Goal: Use online tool/utility: Utilize a website feature to perform a specific function

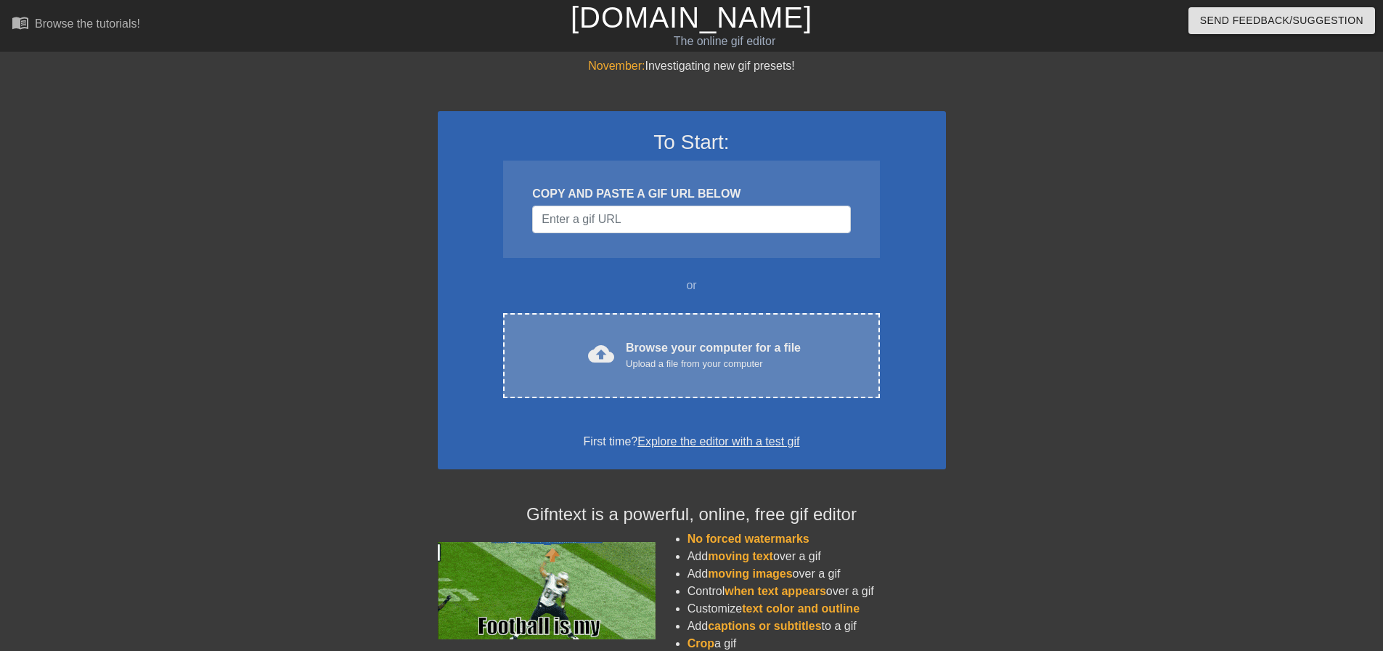
click at [675, 359] on div "Upload a file from your computer" at bounding box center [713, 364] width 175 height 15
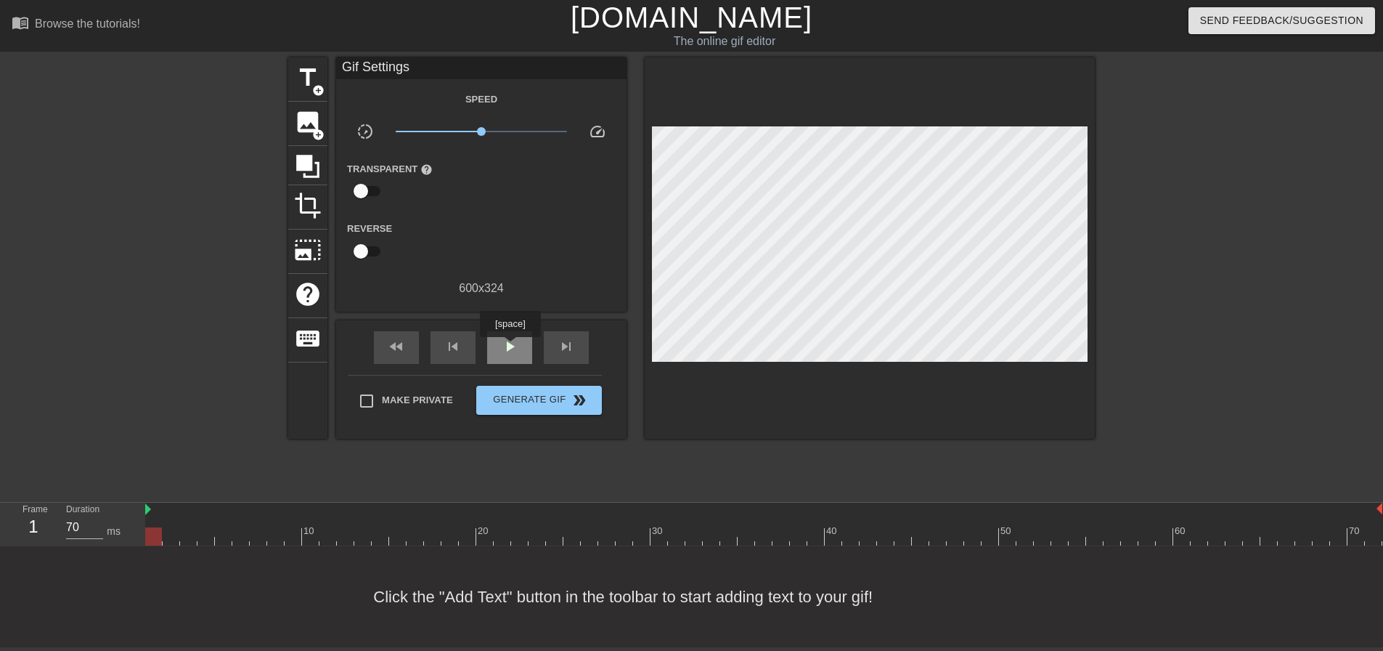
click at [510, 347] on span "play_arrow" at bounding box center [509, 346] width 17 height 17
click at [510, 347] on span "pause" at bounding box center [509, 346] width 17 height 17
click at [510, 347] on span "play_arrow" at bounding box center [509, 346] width 17 height 17
click at [513, 347] on span "pause" at bounding box center [509, 346] width 17 height 17
click at [696, 523] on div at bounding box center [693, 526] width 17 height 18
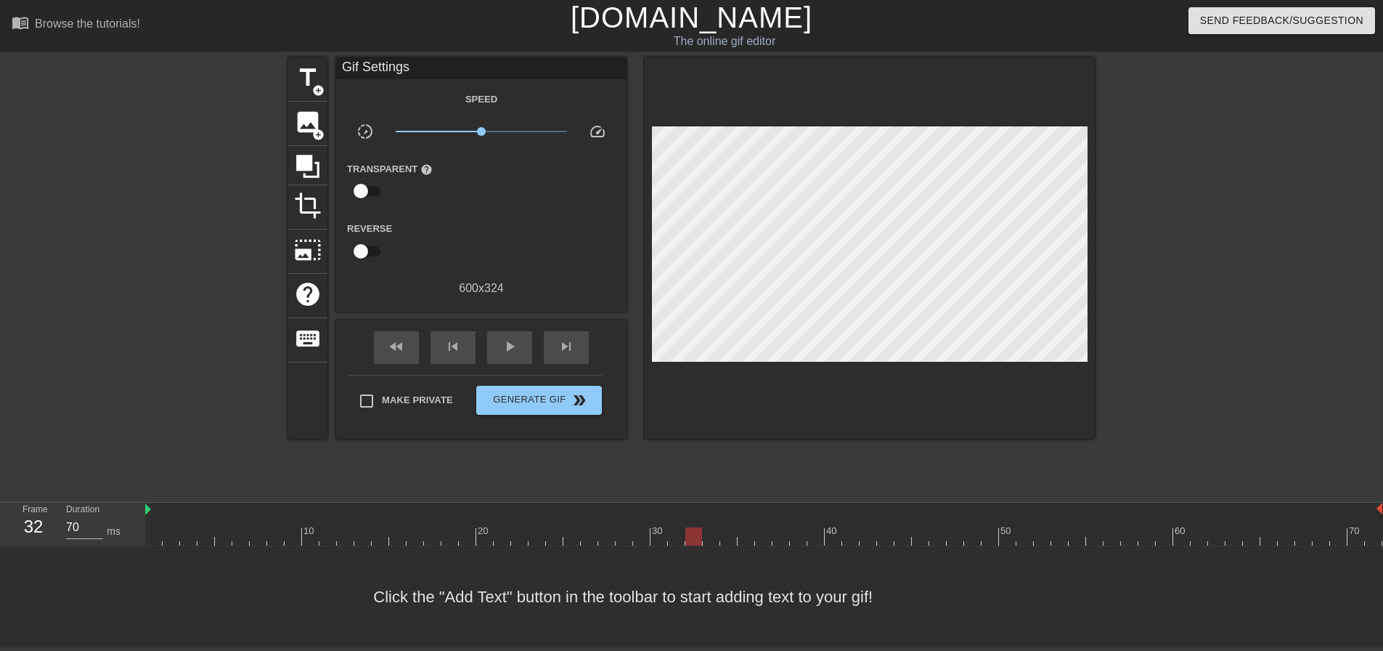
click at [287, 515] on div at bounding box center [763, 509] width 1237 height 15
click at [398, 342] on span "fast_rewind" at bounding box center [396, 346] width 17 height 17
click at [507, 353] on span "play_arrow" at bounding box center [509, 346] width 17 height 17
click at [507, 353] on span "pause" at bounding box center [509, 346] width 17 height 17
click at [569, 349] on span "skip_next" at bounding box center [566, 346] width 17 height 17
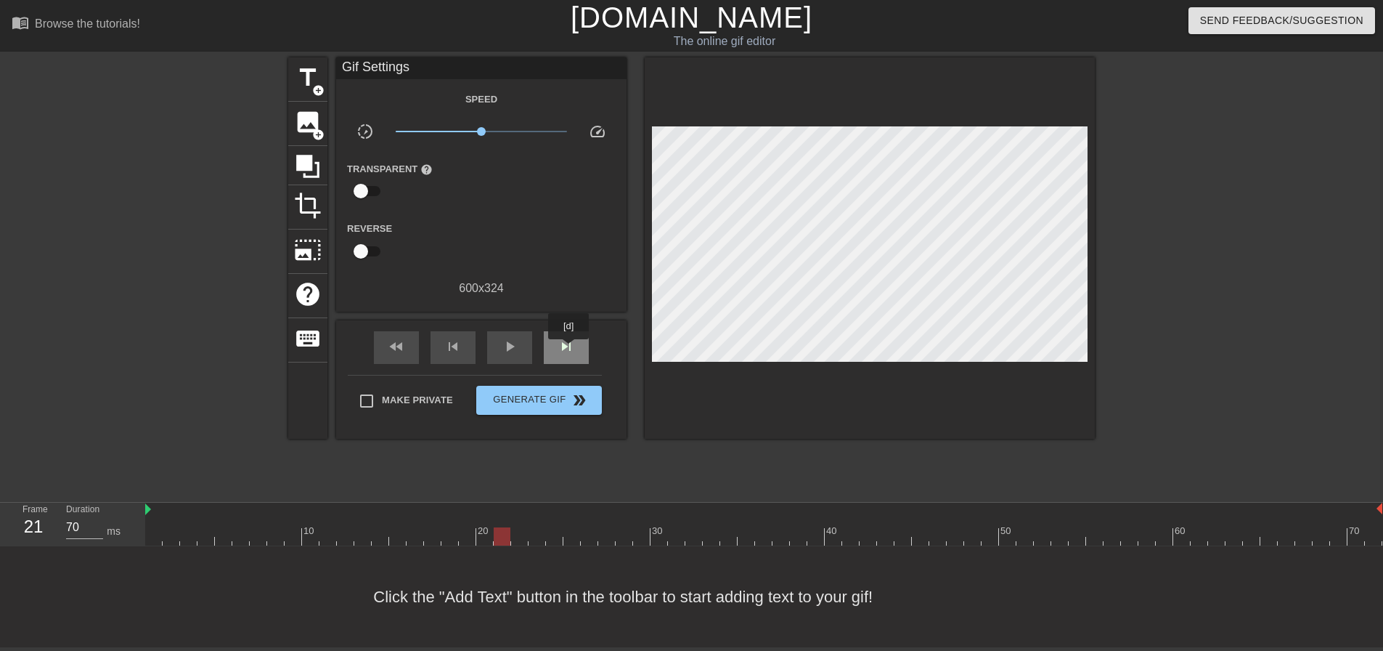
click at [569, 349] on span "skip_next" at bounding box center [566, 346] width 17 height 17
click at [566, 345] on span "skip_next" at bounding box center [566, 346] width 17 height 17
click at [567, 346] on span "skip_next" at bounding box center [566, 346] width 17 height 17
click at [455, 352] on span "skip_previous" at bounding box center [452, 346] width 17 height 17
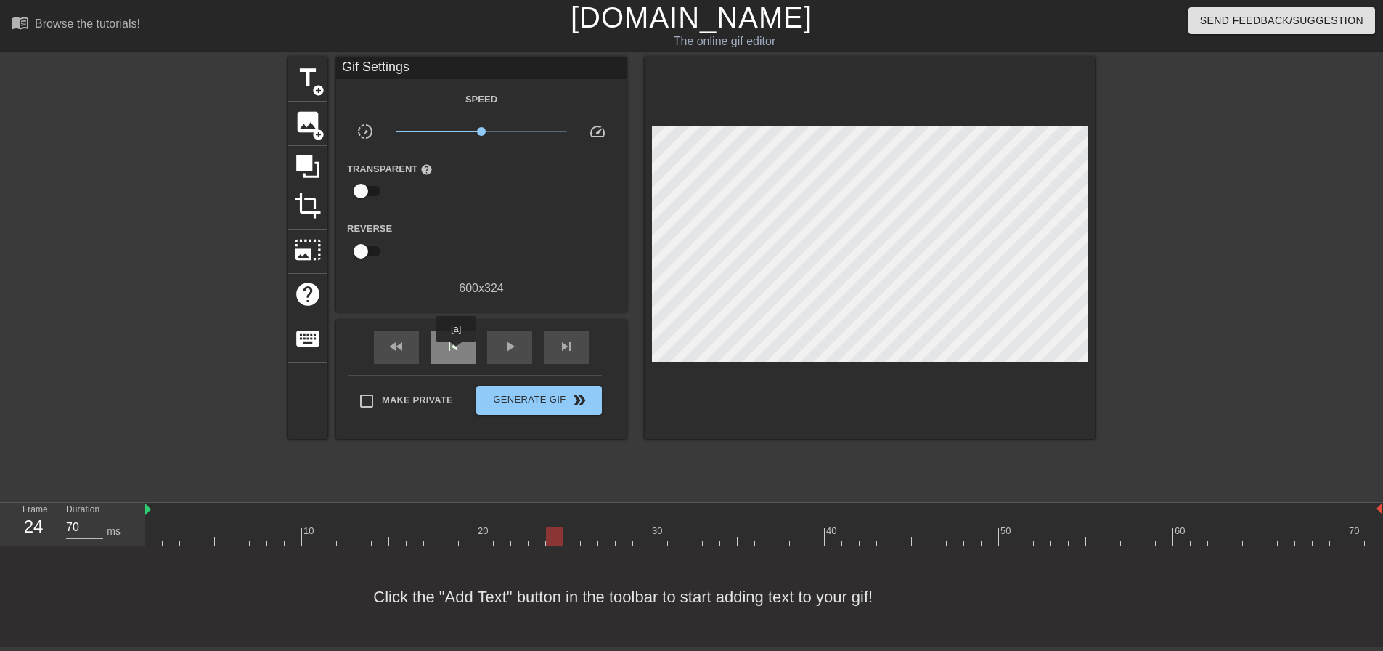
click at [456, 352] on span "skip_previous" at bounding box center [452, 346] width 17 height 17
click at [456, 353] on span "skip_previous" at bounding box center [452, 346] width 17 height 17
click at [457, 353] on span "skip_previous" at bounding box center [452, 346] width 17 height 17
click at [458, 356] on div "skip_previous" at bounding box center [453, 347] width 45 height 33
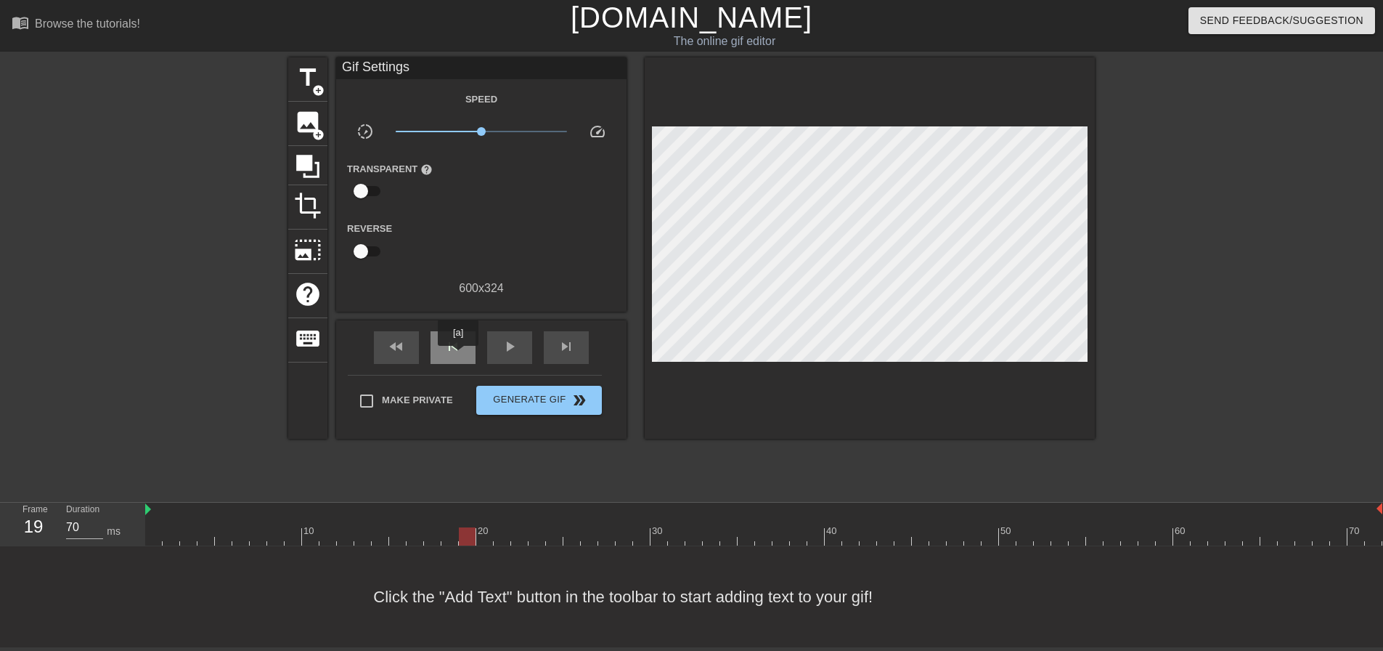
click at [458, 356] on div "skip_previous" at bounding box center [453, 347] width 45 height 33
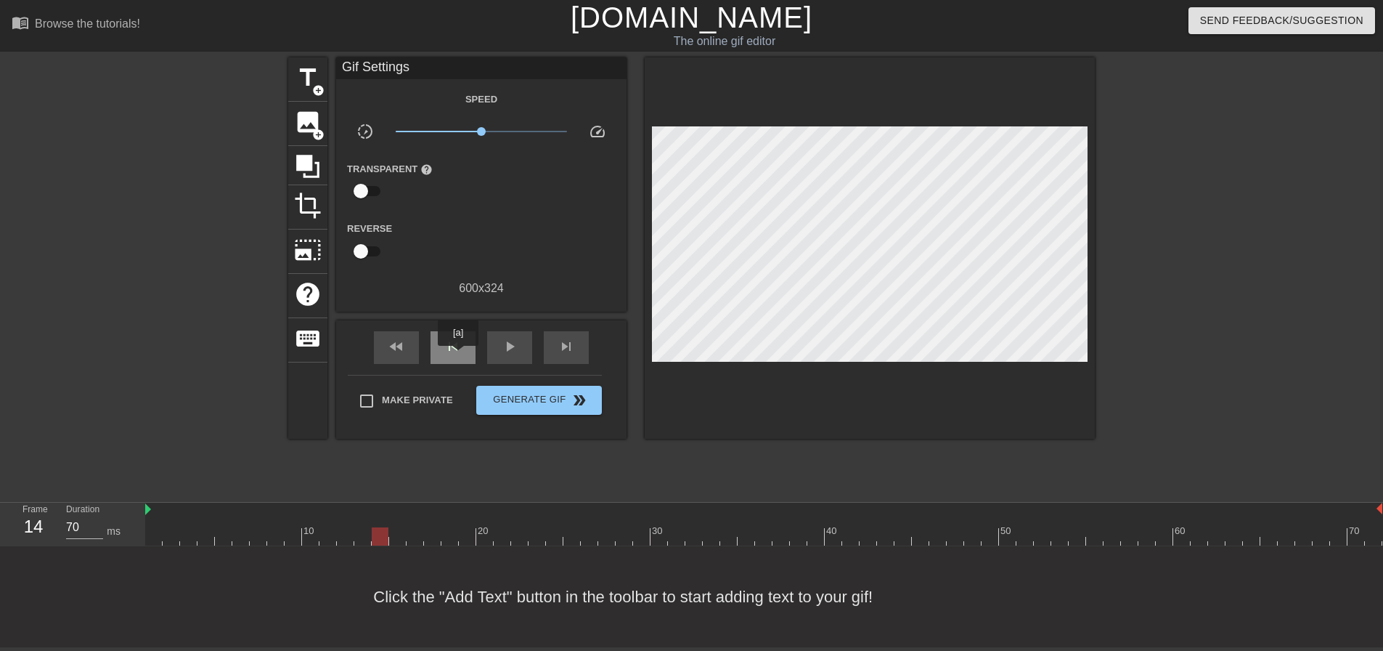
click at [458, 356] on div "skip_previous" at bounding box center [453, 347] width 45 height 33
click at [461, 355] on div "skip_previous" at bounding box center [453, 347] width 45 height 33
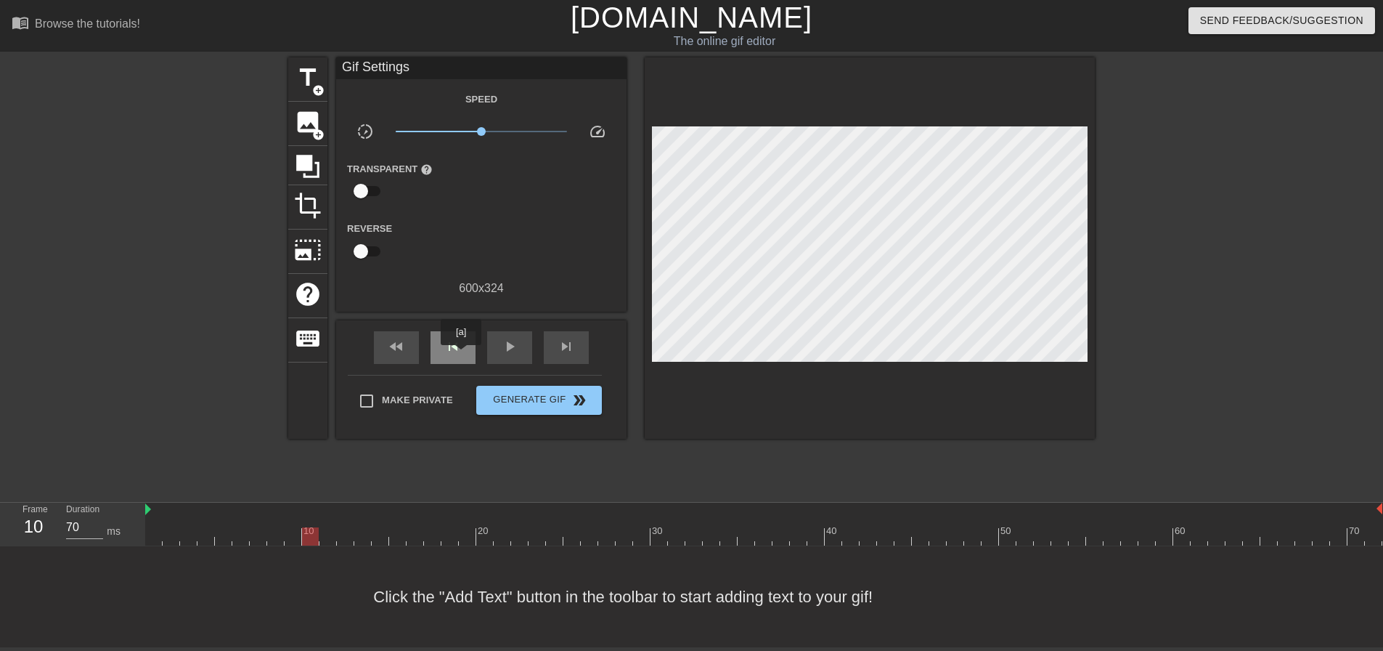
click at [461, 355] on div "skip_previous" at bounding box center [453, 347] width 45 height 33
click at [461, 356] on div "skip_previous" at bounding box center [453, 347] width 45 height 33
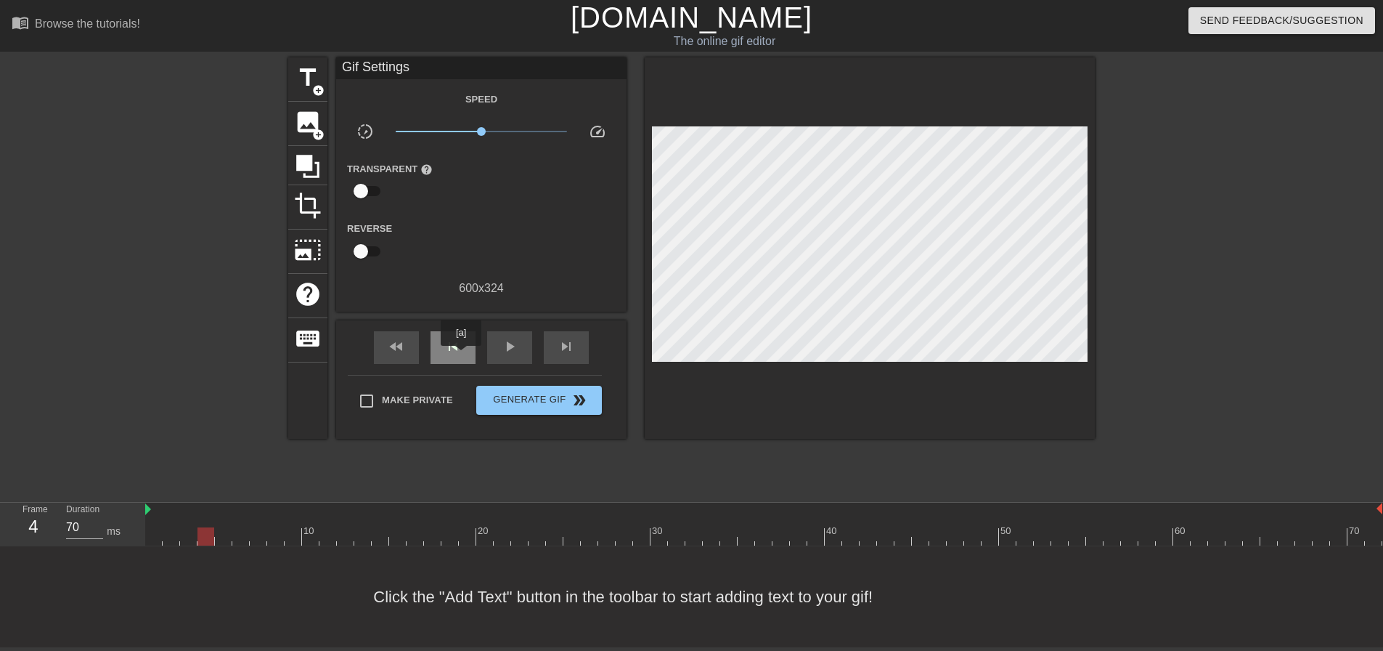
click at [461, 356] on div "skip_previous" at bounding box center [453, 347] width 45 height 33
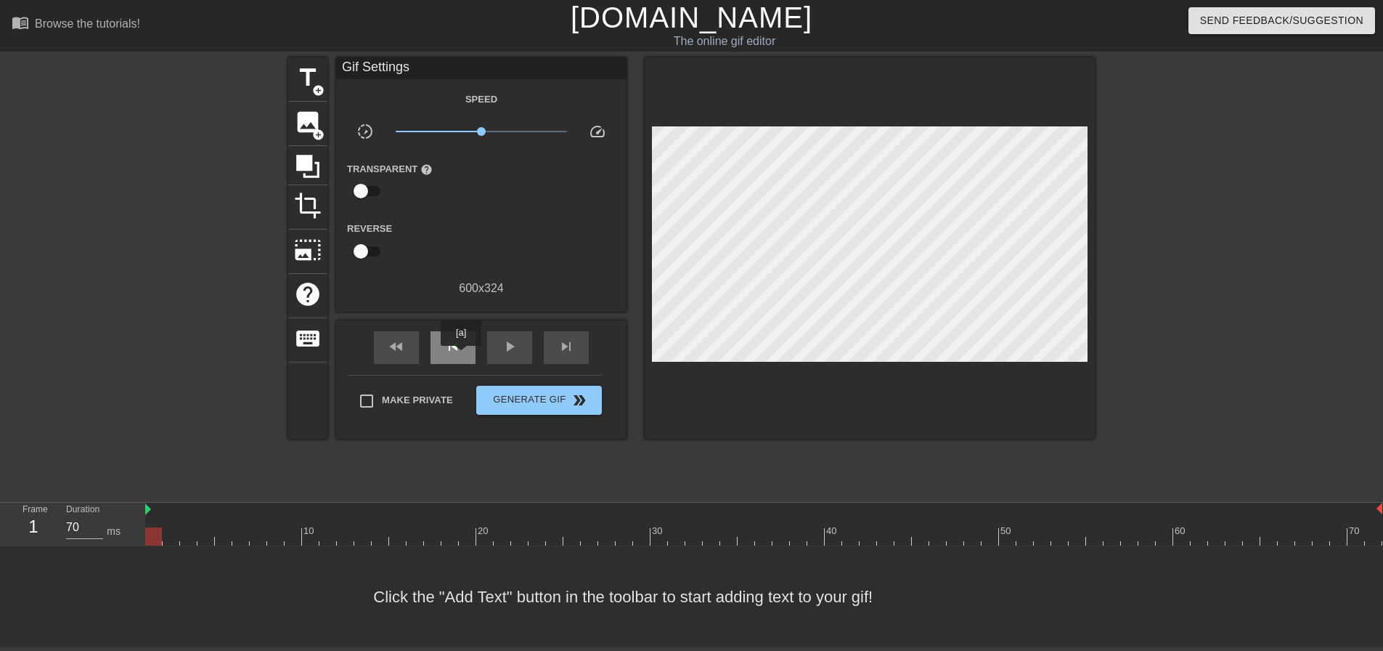
click at [461, 356] on div "skip_previous" at bounding box center [453, 347] width 45 height 33
click at [461, 357] on div "skip_previous" at bounding box center [453, 347] width 45 height 33
click at [510, 345] on span "play_arrow" at bounding box center [509, 346] width 17 height 17
click at [510, 345] on span "pause" at bounding box center [509, 346] width 17 height 17
click at [321, 124] on span "image" at bounding box center [308, 122] width 28 height 28
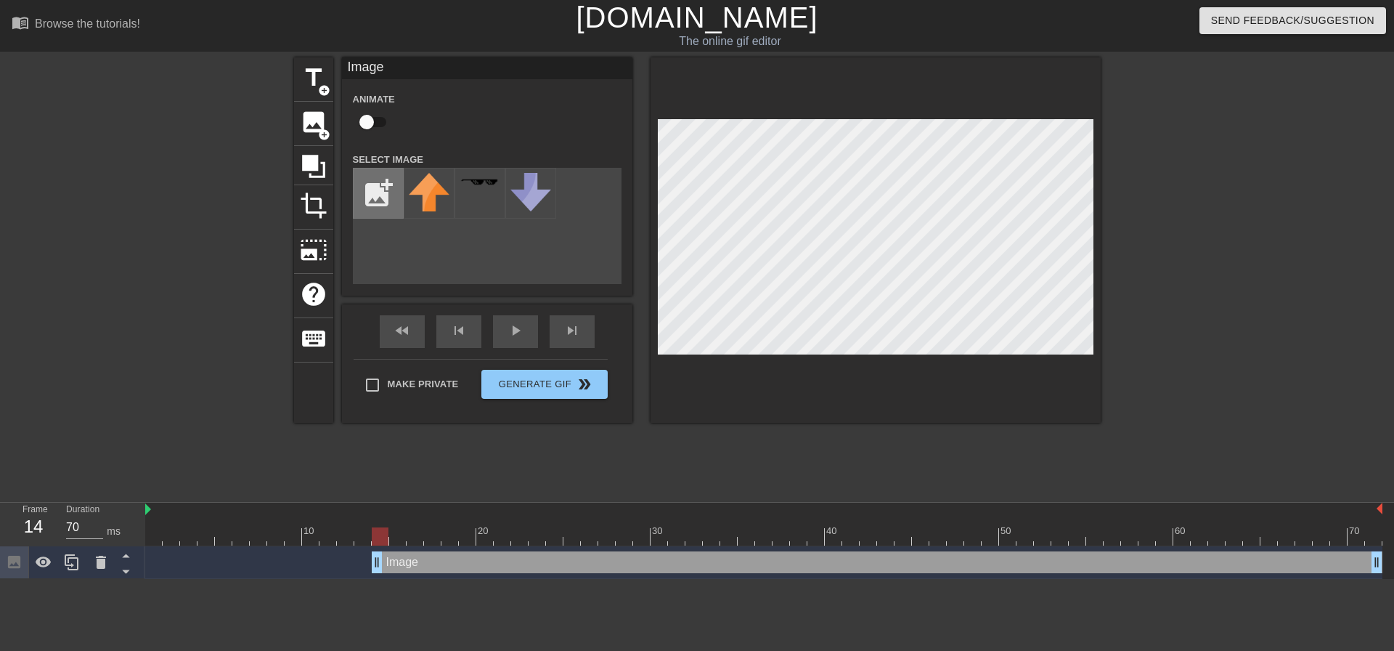
click at [378, 179] on input "file" at bounding box center [378, 192] width 49 height 49
click at [368, 195] on input "file" at bounding box center [378, 192] width 49 height 49
type input "C:\fakepath\leaping [PERSON_NAME].gif"
click at [418, 199] on img at bounding box center [429, 202] width 41 height 59
click at [1104, 244] on div "title add_circle image add_circle crop photo_size_select_large help keyboard Im…" at bounding box center [697, 275] width 1394 height 436
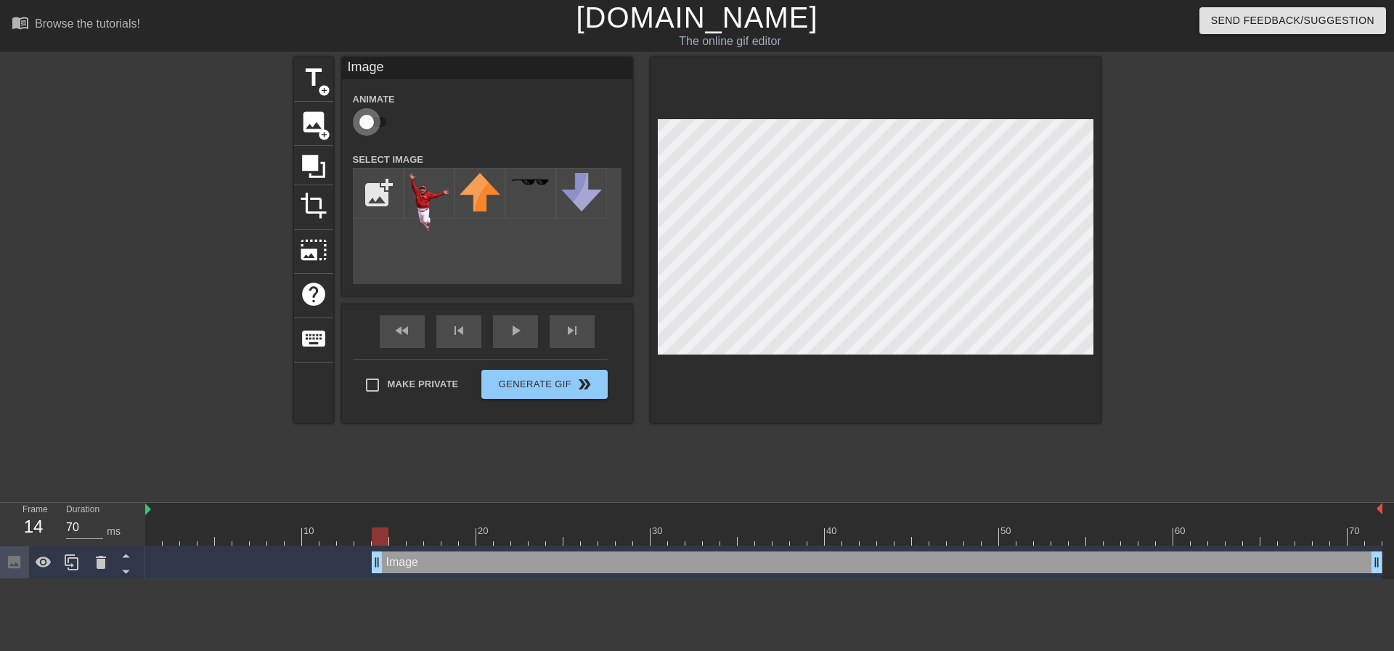
drag, startPoint x: 375, startPoint y: 124, endPoint x: 383, endPoint y: 123, distance: 8.0
click at [375, 123] on input "checkbox" at bounding box center [366, 122] width 83 height 28
checkbox input "true"
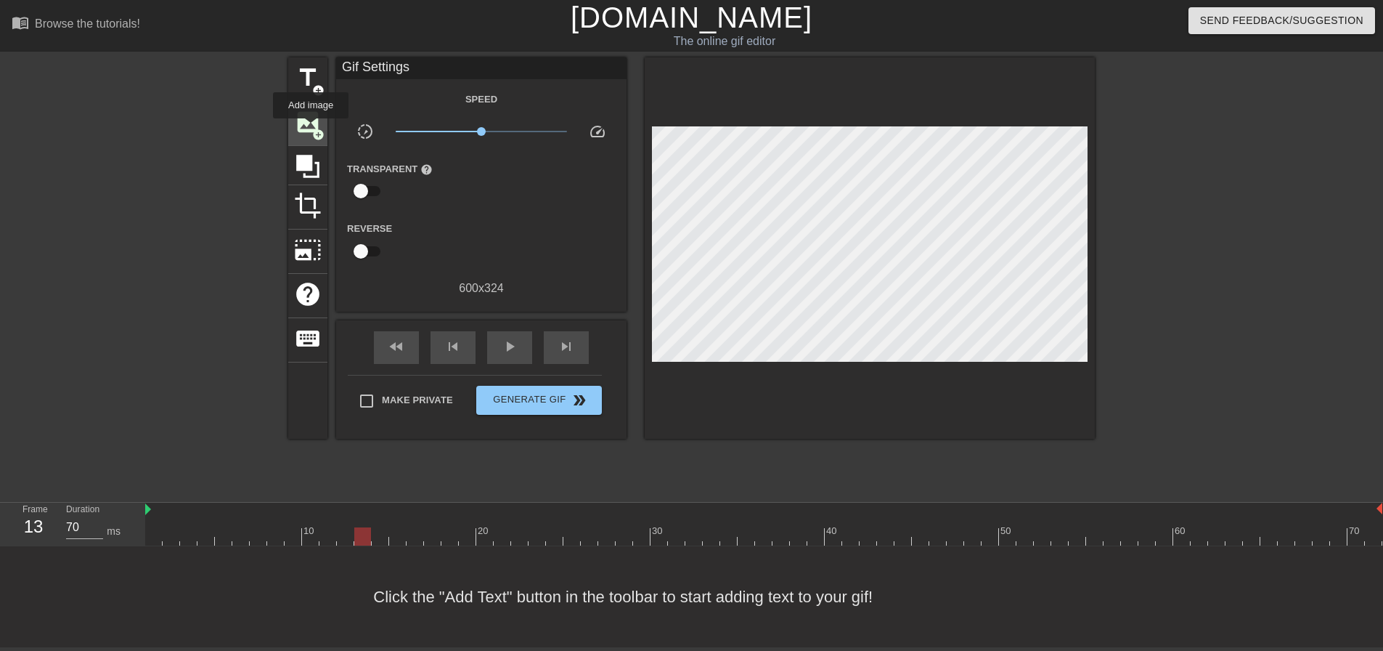
click at [311, 129] on span "image" at bounding box center [308, 122] width 28 height 28
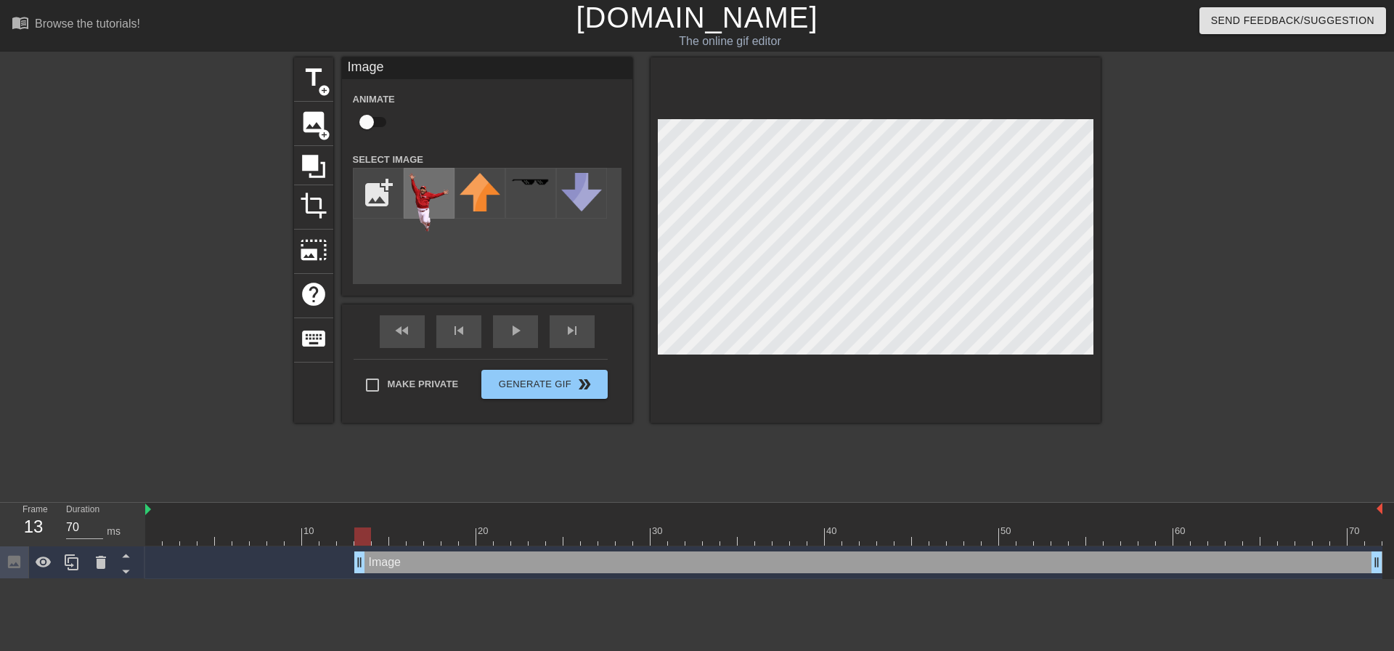
click at [425, 192] on img at bounding box center [429, 202] width 41 height 59
click at [1117, 235] on div "title add_circle image add_circle crop photo_size_select_large help keyboard Im…" at bounding box center [697, 275] width 1394 height 436
click at [1101, 220] on div "title add_circle image add_circle crop photo_size_select_large help keyboard Im…" at bounding box center [697, 275] width 1394 height 436
click at [391, 123] on input "checkbox" at bounding box center [366, 122] width 83 height 28
checkbox input "true"
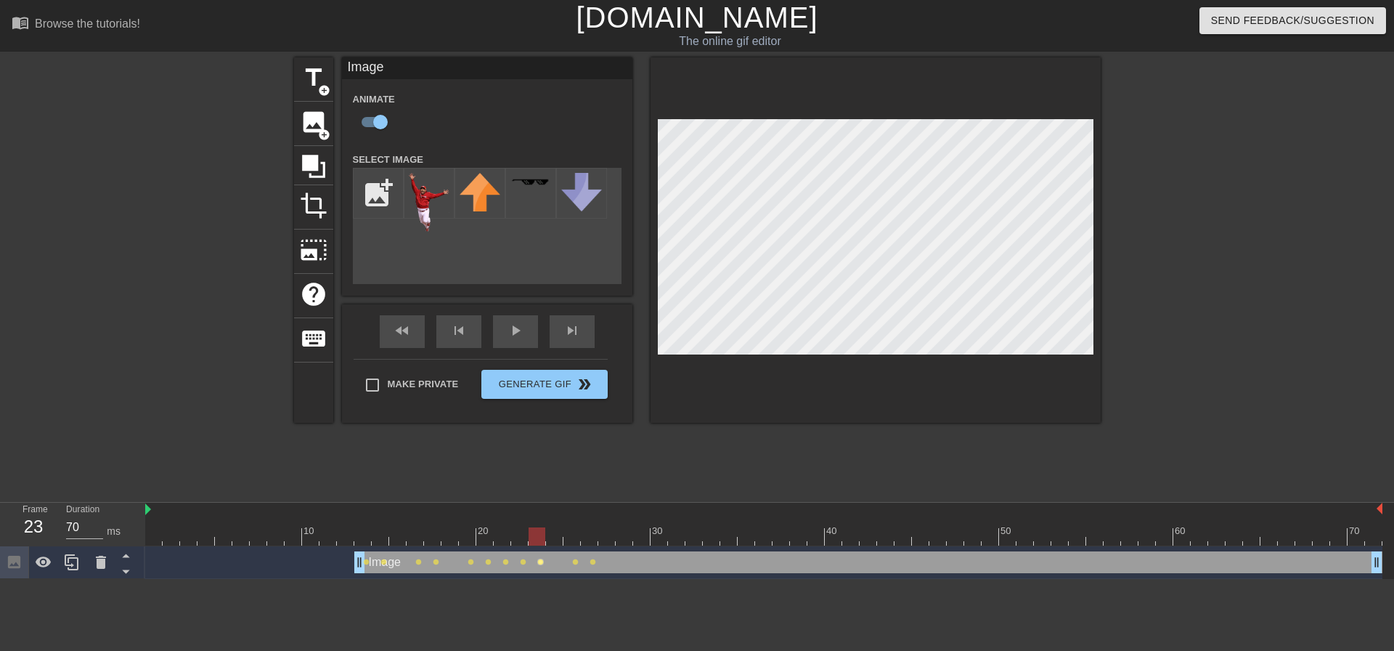
click at [542, 561] on span "lens" at bounding box center [540, 561] width 7 height 7
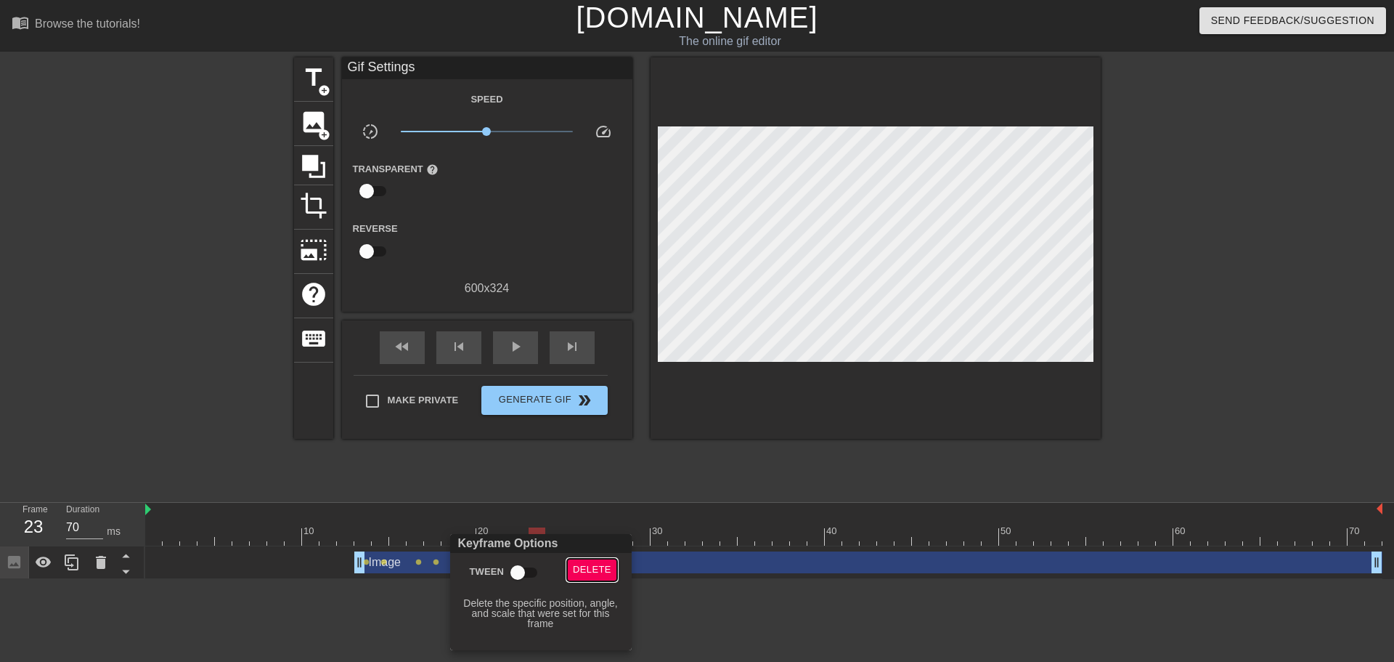
click at [582, 564] on span "Delete" at bounding box center [592, 569] width 38 height 17
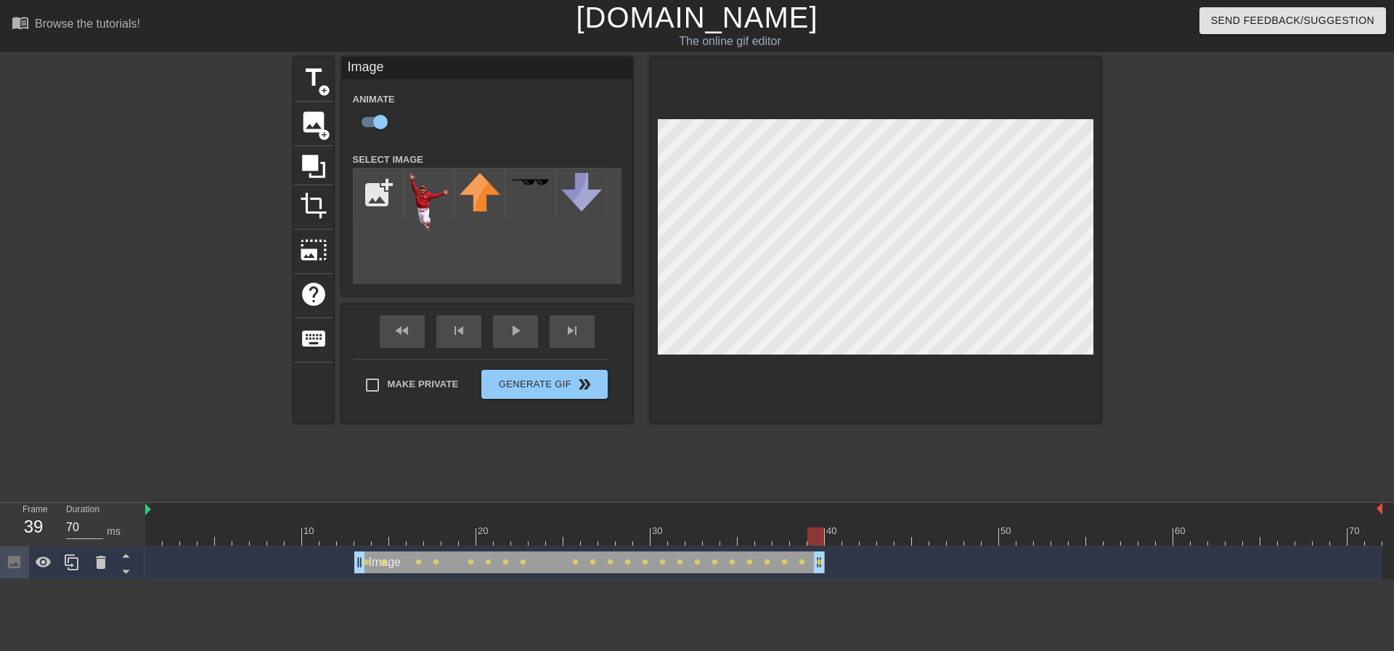
drag, startPoint x: 1377, startPoint y: 566, endPoint x: 821, endPoint y: 546, distance: 556.6
click at [821, 546] on div "Image drag_handle drag_handle lens lens lens lens lens lens lens lens lens lens…" at bounding box center [763, 562] width 1237 height 33
click at [398, 333] on div "fast_rewind" at bounding box center [402, 331] width 45 height 33
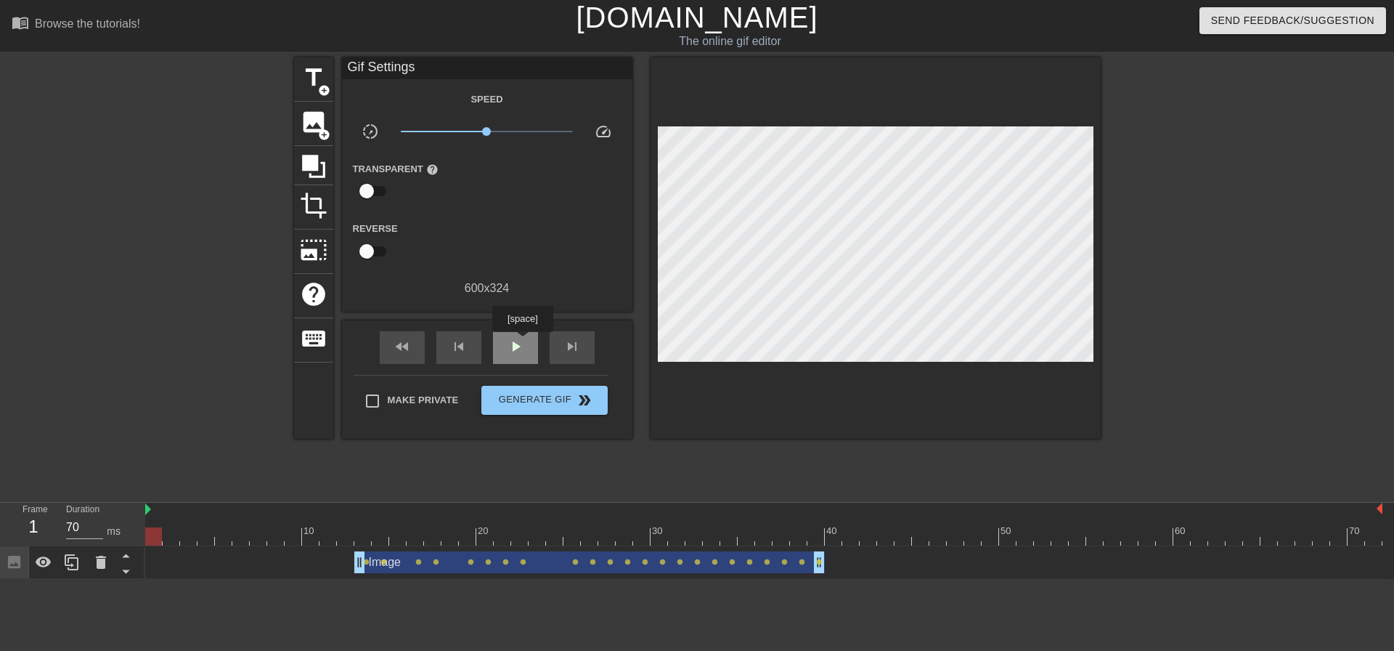
click at [521, 343] on span "play_arrow" at bounding box center [515, 346] width 17 height 17
click at [342, 524] on div at bounding box center [345, 526] width 17 height 18
click at [509, 351] on span "play_arrow" at bounding box center [515, 346] width 17 height 17
click at [509, 353] on span "pause" at bounding box center [515, 346] width 17 height 17
click at [269, 529] on div at bounding box center [763, 536] width 1237 height 18
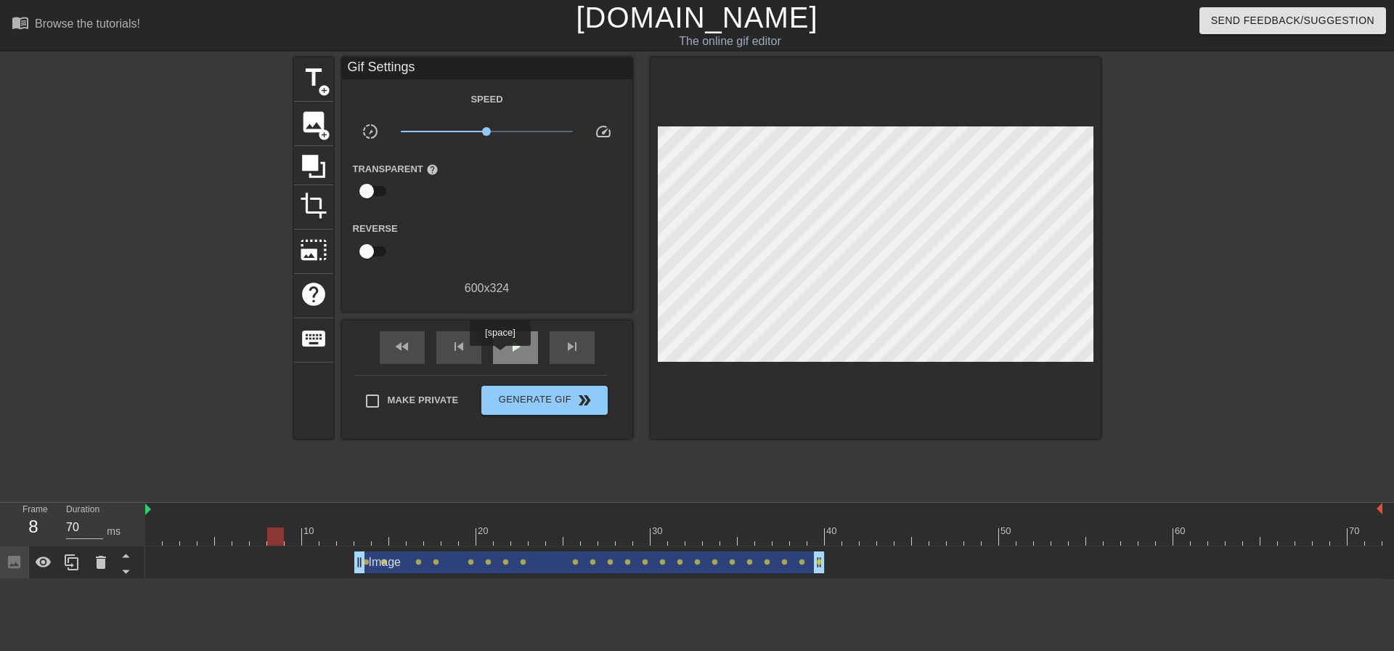
click at [504, 354] on div "play_arrow" at bounding box center [515, 347] width 45 height 33
click at [521, 357] on div "pause" at bounding box center [515, 347] width 45 height 33
click at [402, 341] on span "fast_rewind" at bounding box center [402, 346] width 17 height 17
click at [508, 352] on span "play_arrow" at bounding box center [515, 346] width 17 height 17
click at [509, 352] on span "pause" at bounding box center [515, 346] width 17 height 17
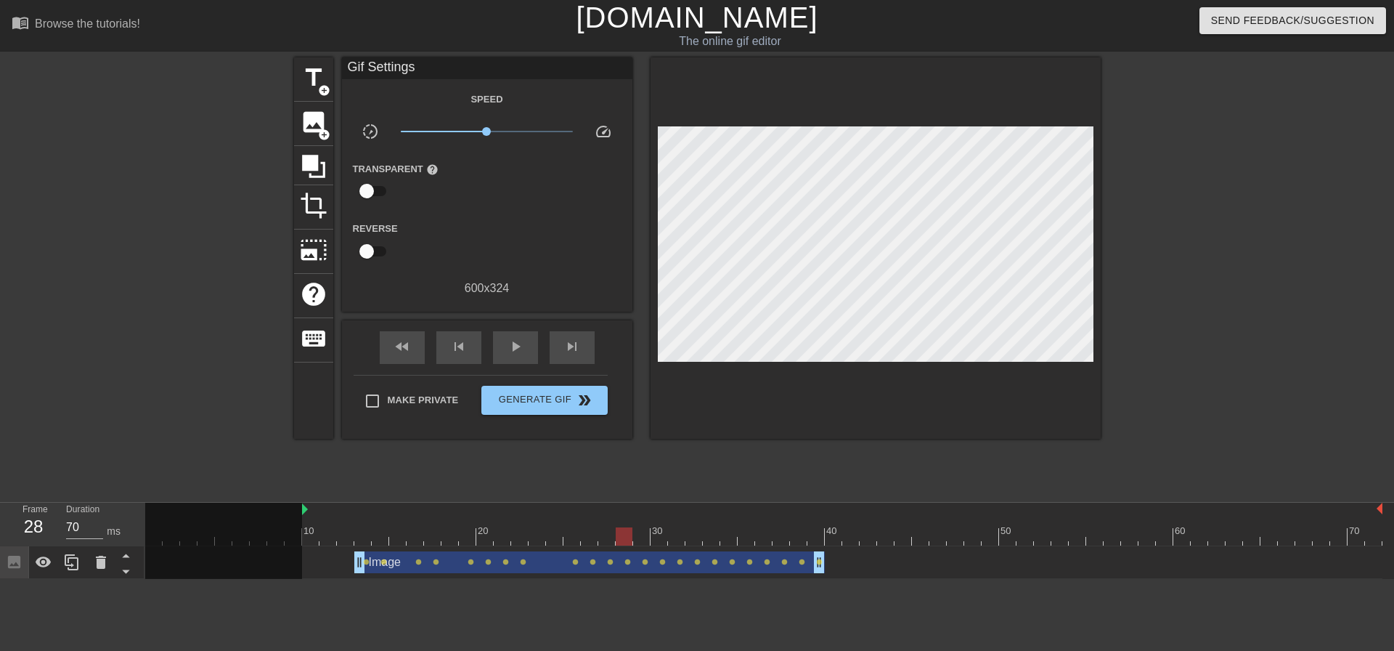
drag, startPoint x: 147, startPoint y: 506, endPoint x: 306, endPoint y: 522, distance: 159.1
click at [306, 522] on div "10 20 30 40 50 60 70" at bounding box center [763, 523] width 1237 height 43
click at [415, 341] on div "fast_rewind" at bounding box center [402, 347] width 45 height 33
click at [520, 349] on span "play_arrow" at bounding box center [515, 346] width 17 height 17
click at [519, 349] on span "pause" at bounding box center [515, 346] width 17 height 17
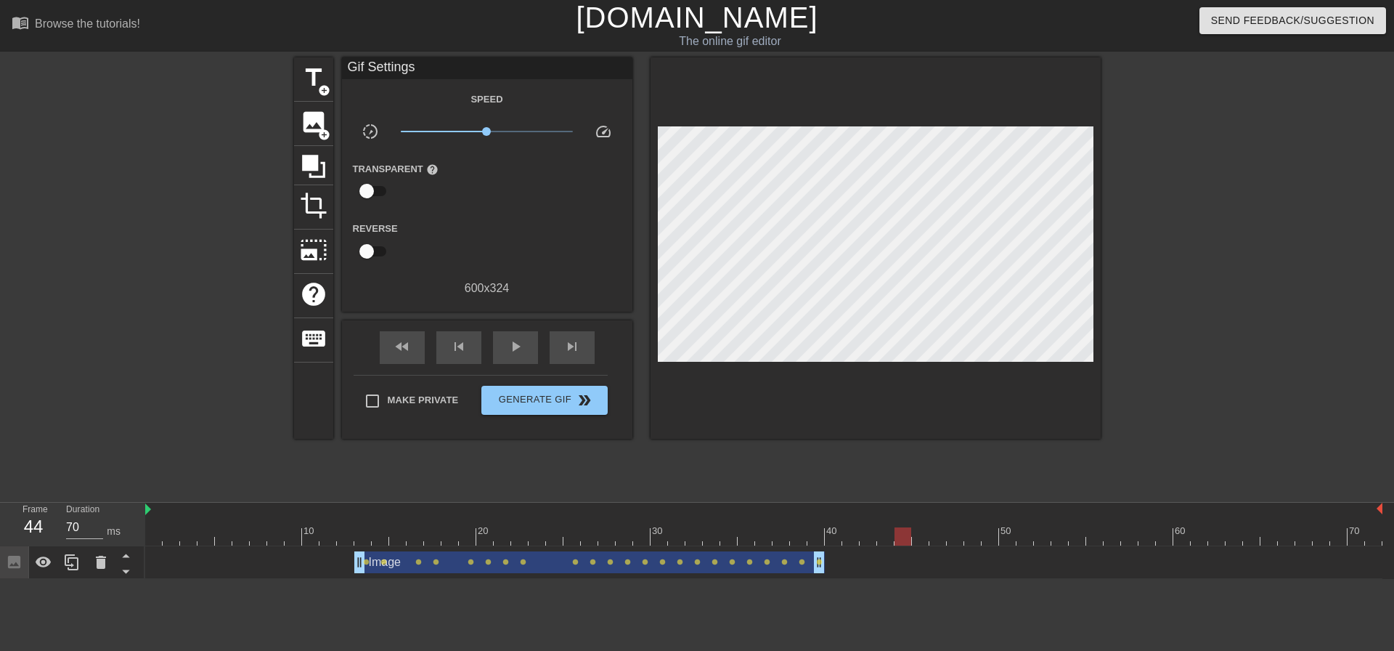
drag, startPoint x: 304, startPoint y: 510, endPoint x: 138, endPoint y: 501, distance: 166.5
click at [139, 501] on div "menu_book Browse the tutorials! [DOMAIN_NAME] The online gif editor Send Feedba…" at bounding box center [697, 289] width 1394 height 579
click at [519, 353] on span "play_arrow" at bounding box center [515, 346] width 17 height 17
drag, startPoint x: 519, startPoint y: 353, endPoint x: 500, endPoint y: 353, distance: 18.9
click at [519, 352] on span "pause" at bounding box center [515, 346] width 17 height 17
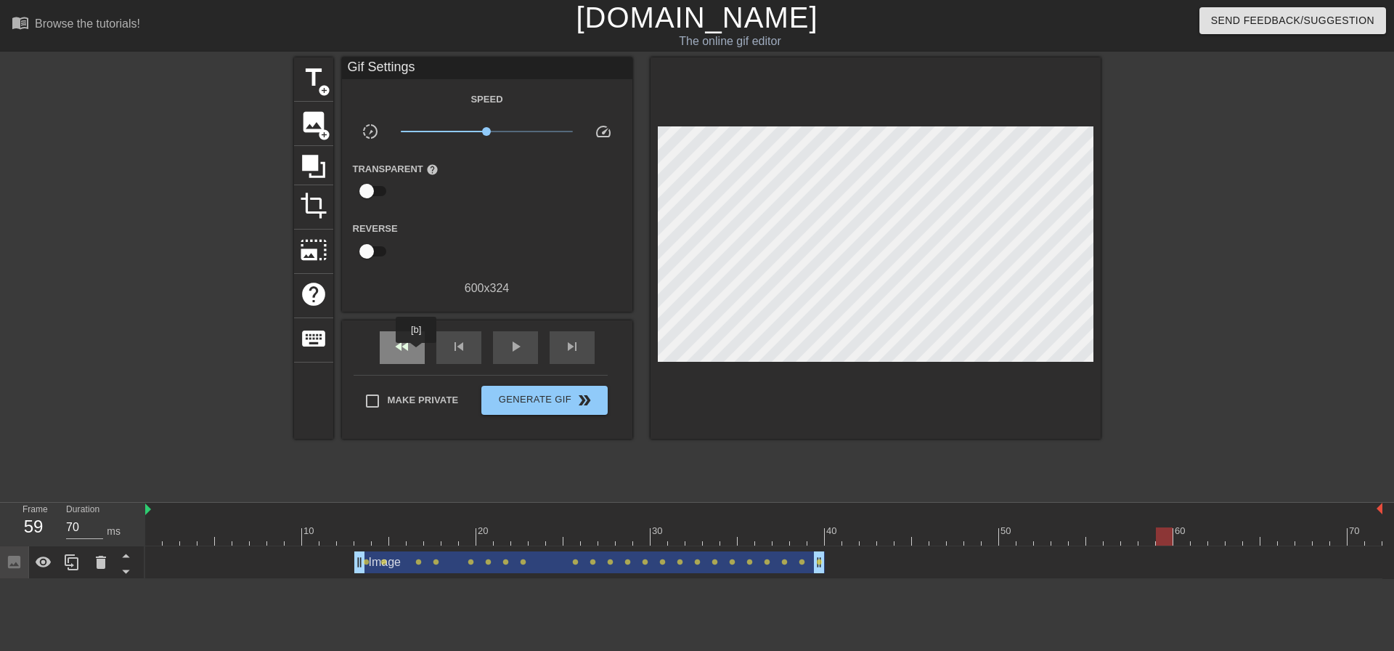
click at [417, 353] on div "fast_rewind" at bounding box center [402, 347] width 45 height 33
click at [513, 352] on span "play_arrow" at bounding box center [515, 346] width 17 height 17
click at [513, 352] on span "pause" at bounding box center [515, 346] width 17 height 17
click at [513, 352] on span "play_arrow" at bounding box center [515, 346] width 17 height 17
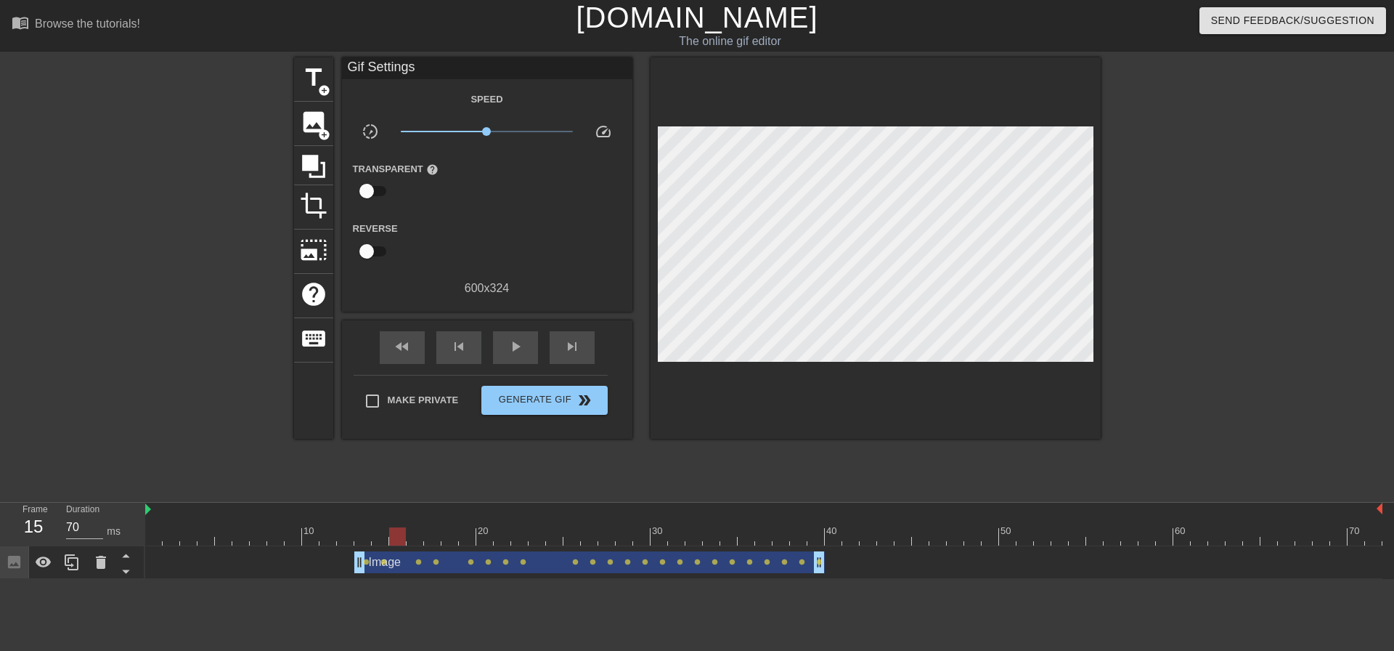
click at [363, 521] on div at bounding box center [362, 526] width 17 height 18
click at [325, 119] on span "image" at bounding box center [314, 122] width 28 height 28
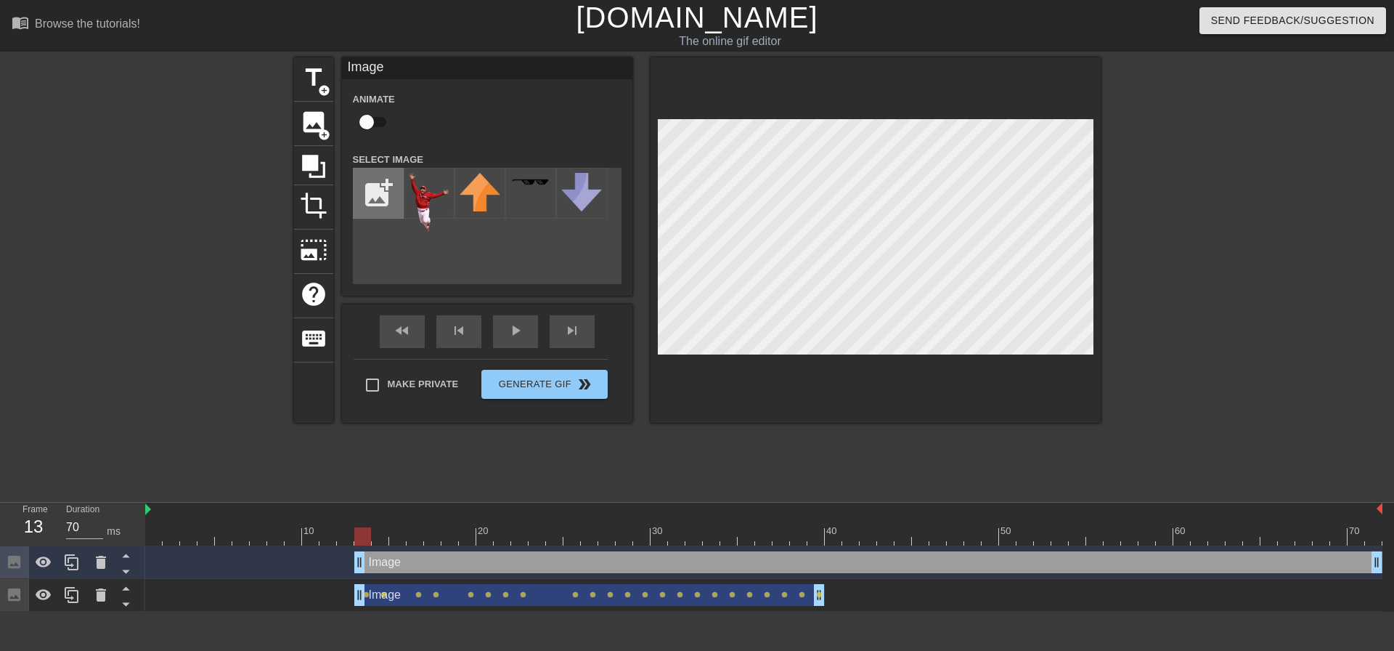
click at [386, 196] on input "file" at bounding box center [378, 192] width 49 height 49
type input "C:\fakepath\Super Yairo.PNG"
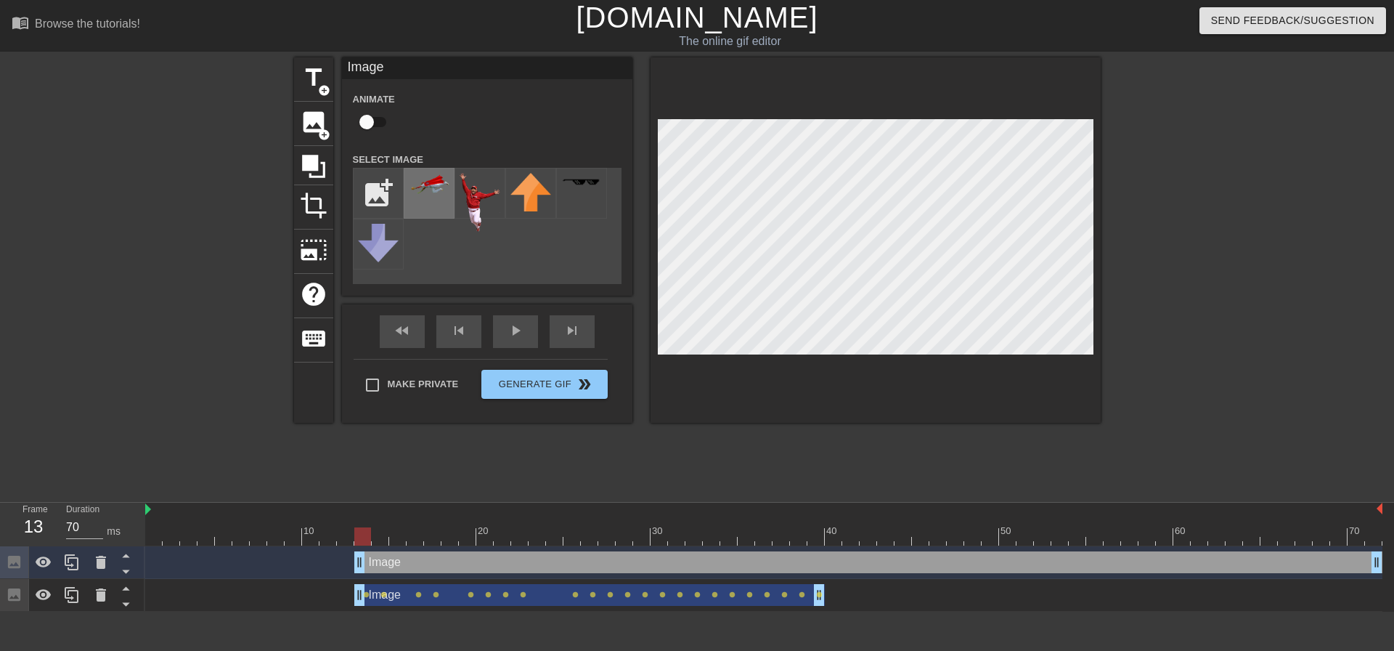
click at [430, 183] on img at bounding box center [429, 184] width 41 height 22
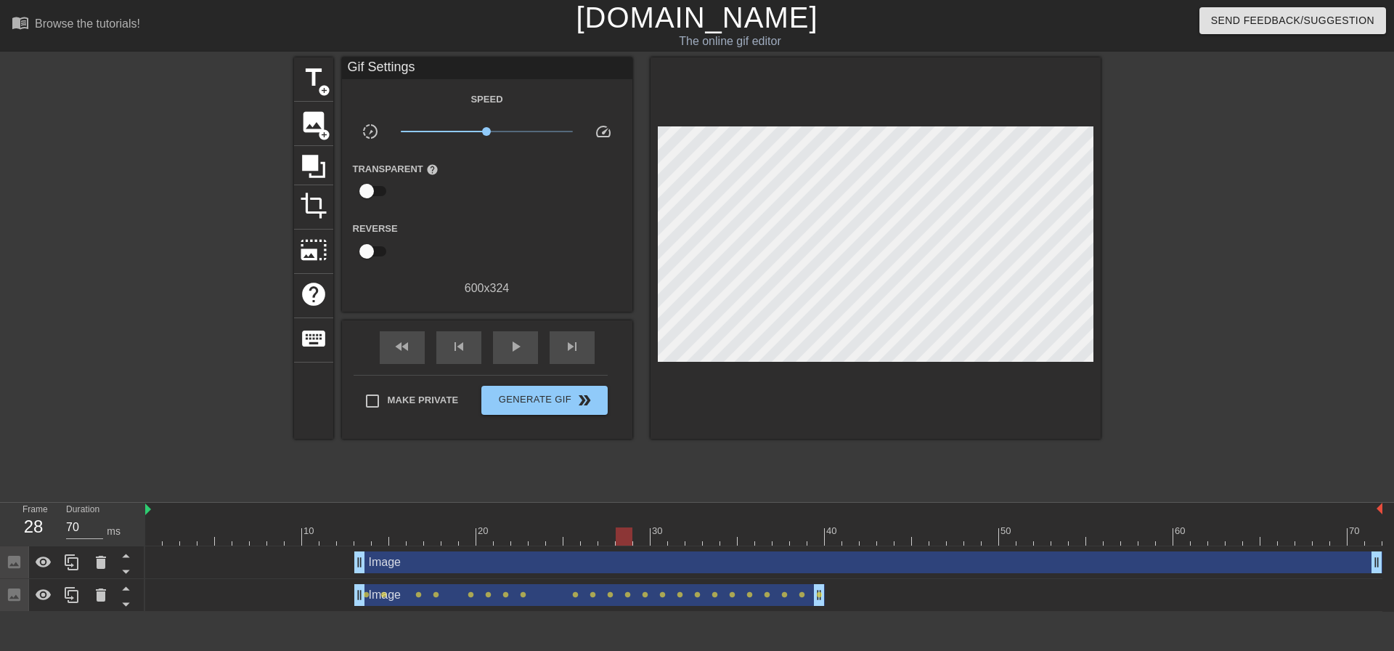
click at [619, 525] on div at bounding box center [618, 531] width 3 height 15
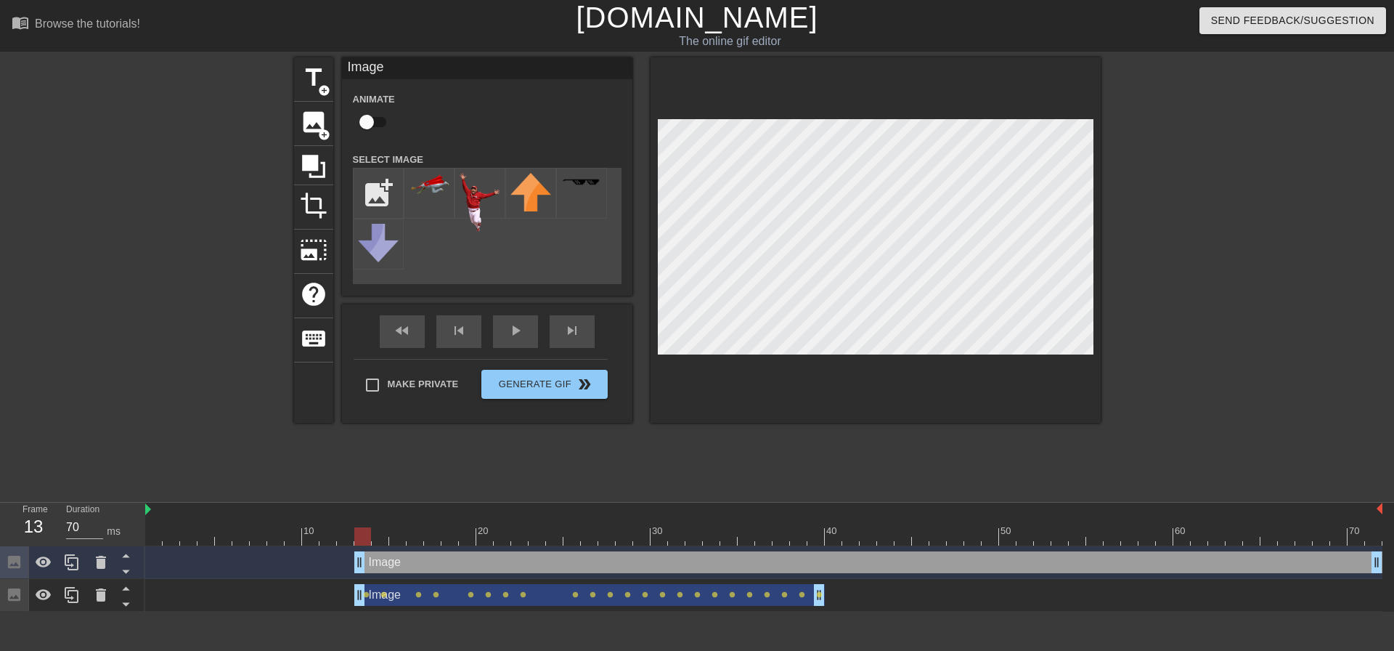
drag, startPoint x: 363, startPoint y: 525, endPoint x: 373, endPoint y: 521, distance: 10.8
click at [364, 525] on div at bounding box center [362, 526] width 17 height 18
click at [770, 111] on div at bounding box center [876, 239] width 450 height 365
click at [781, 118] on div at bounding box center [876, 239] width 450 height 365
click at [386, 115] on input "checkbox" at bounding box center [366, 122] width 83 height 28
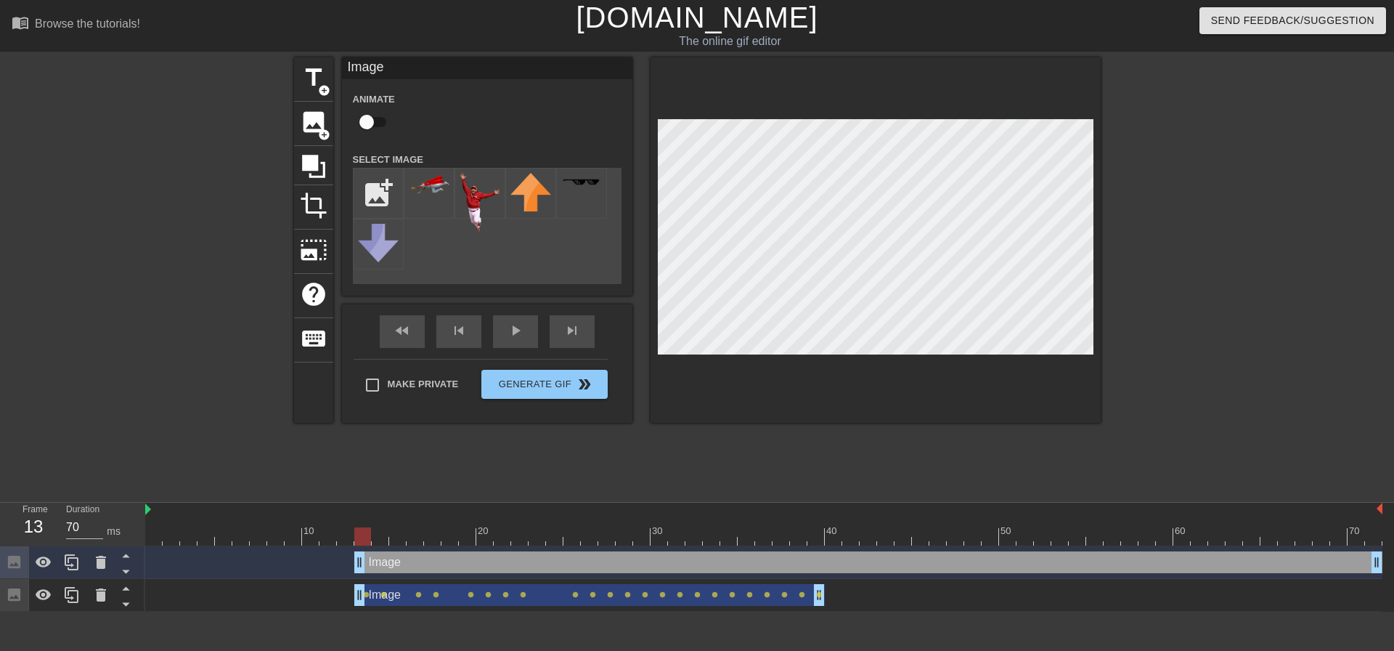
checkbox input "true"
click at [813, 112] on div at bounding box center [876, 239] width 450 height 365
click at [786, 110] on div at bounding box center [876, 239] width 450 height 365
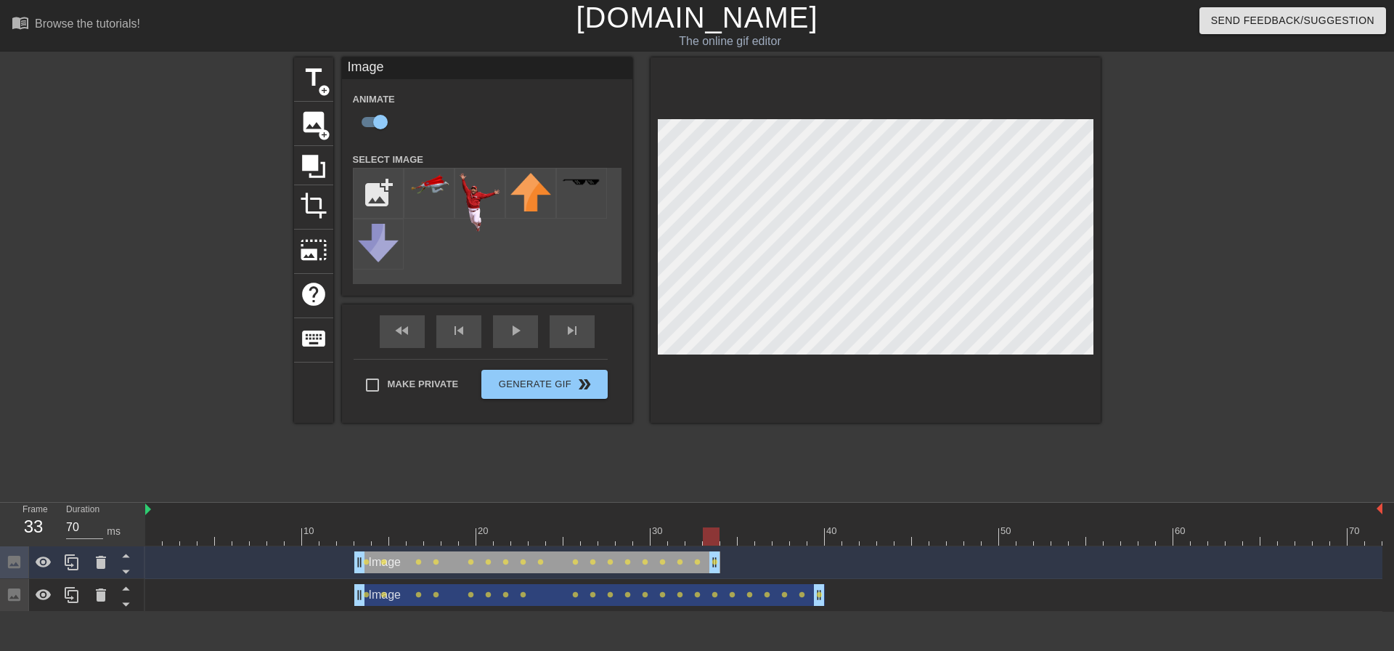
drag, startPoint x: 1377, startPoint y: 564, endPoint x: 718, endPoint y: 524, distance: 660.5
click at [718, 524] on div "10 20 30 40 50 60 70 Image drag_handle drag_handle lens lens lens lens lens len…" at bounding box center [769, 556] width 1249 height 109
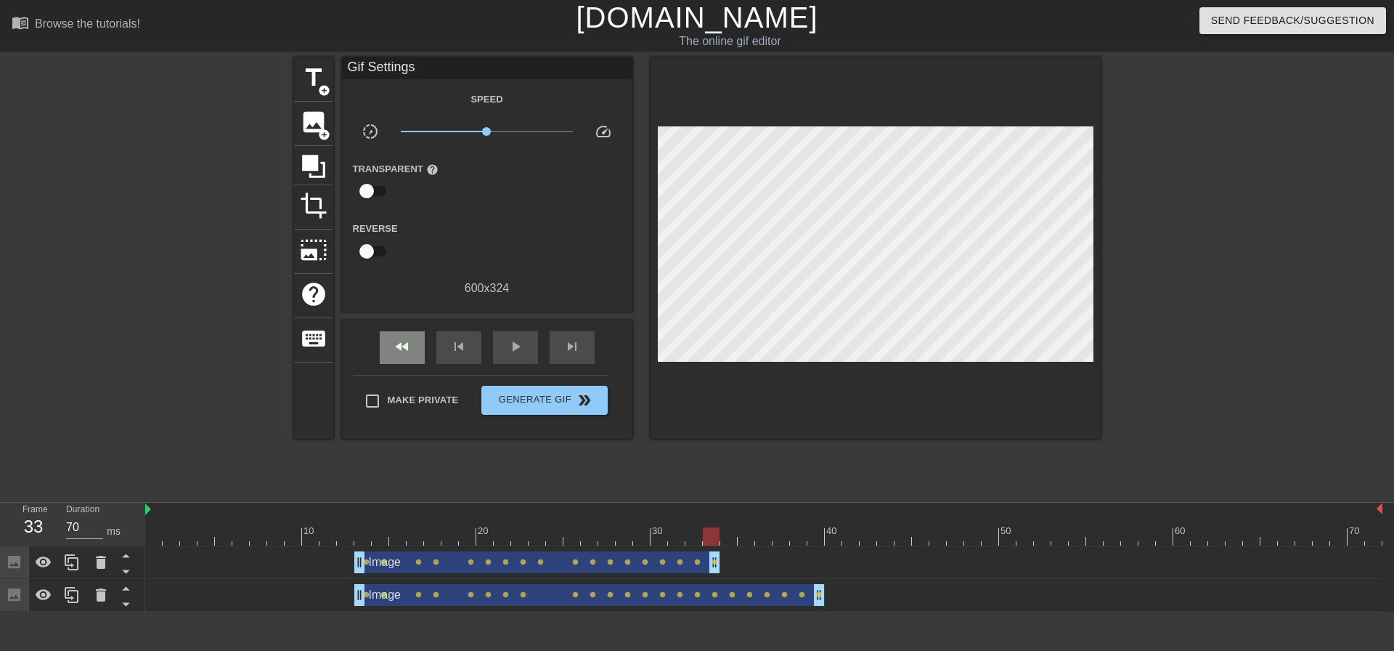
click at [399, 329] on div "fast_rewind skip_previous play_arrow skip_next" at bounding box center [487, 347] width 237 height 54
click at [507, 341] on span "play_arrow" at bounding box center [515, 346] width 17 height 17
click at [509, 350] on span "pause" at bounding box center [515, 346] width 17 height 17
click at [476, 349] on div "skip_previous" at bounding box center [458, 347] width 45 height 33
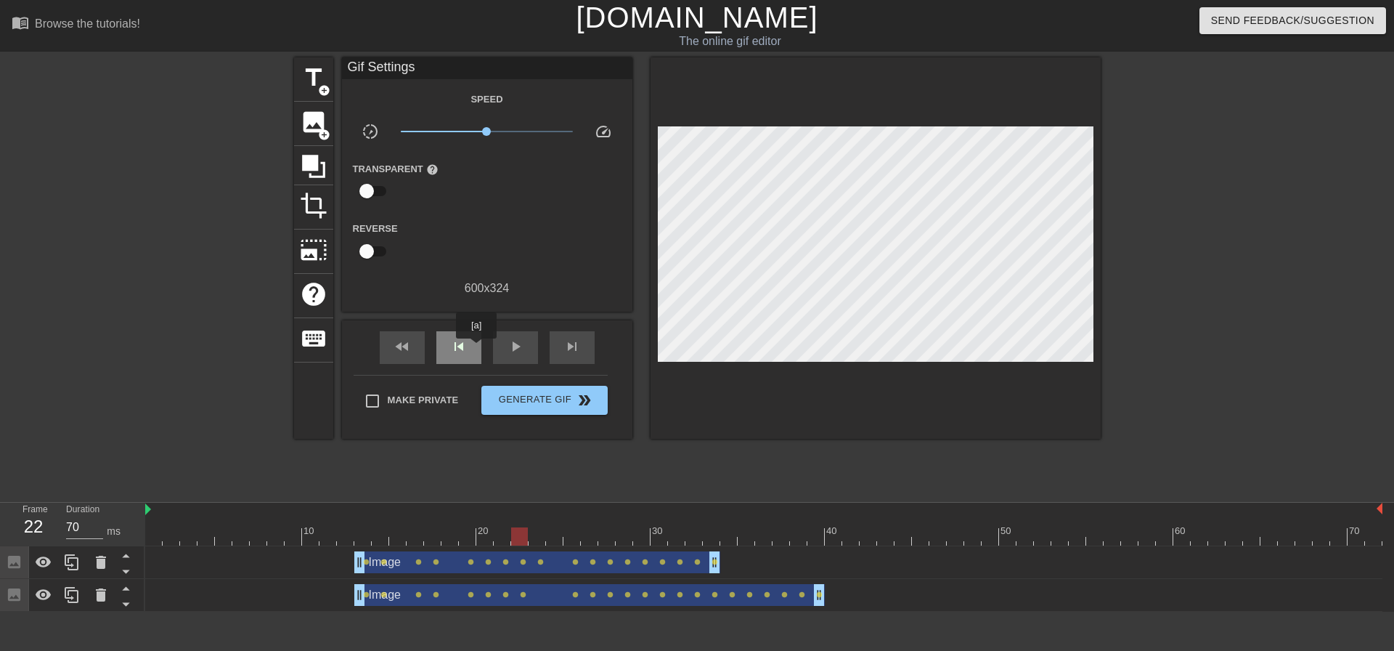
click at [476, 349] on div "skip_previous" at bounding box center [458, 347] width 45 height 33
click at [568, 354] on span "skip_next" at bounding box center [571, 346] width 17 height 17
click at [463, 350] on span "skip_previous" at bounding box center [458, 346] width 17 height 17
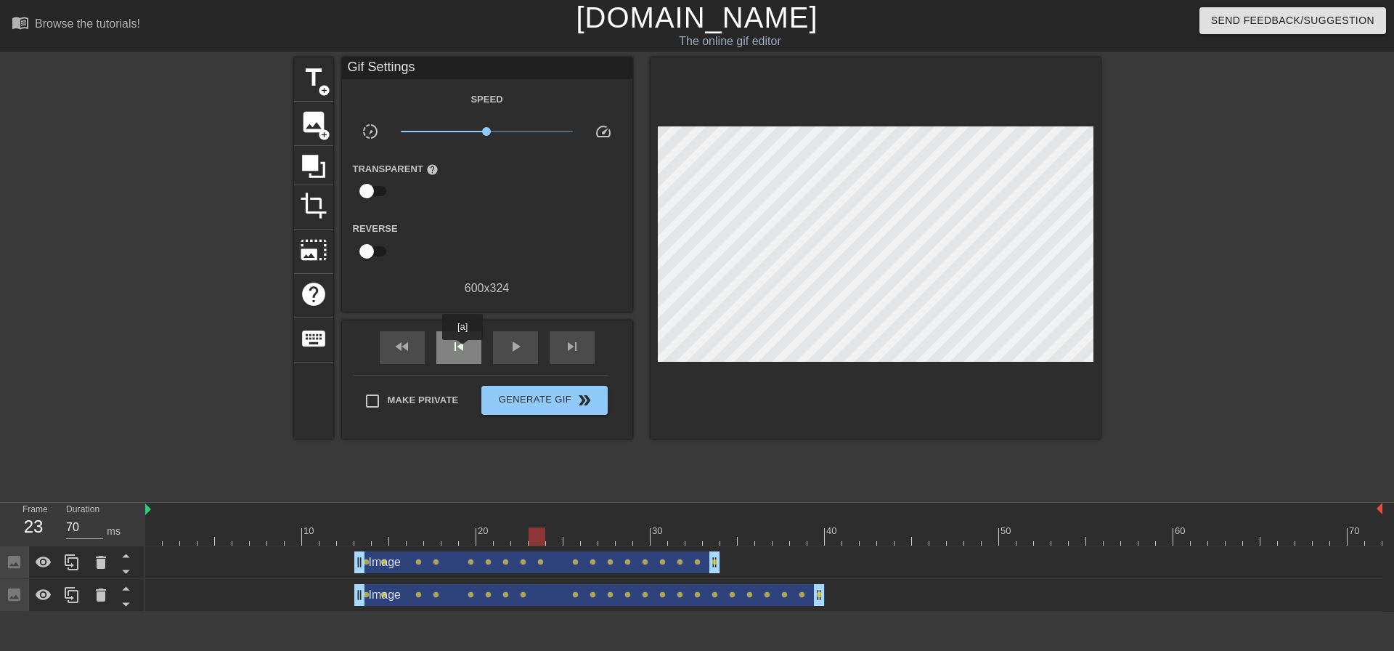
click at [463, 350] on span "skip_previous" at bounding box center [458, 346] width 17 height 17
click at [571, 349] on span "skip_next" at bounding box center [571, 346] width 17 height 17
click at [572, 327] on div "fast_rewind skip_previous play_arrow skip_next" at bounding box center [487, 347] width 237 height 54
click at [574, 327] on div "fast_rewind skip_previous play_arrow skip_next" at bounding box center [487, 347] width 237 height 54
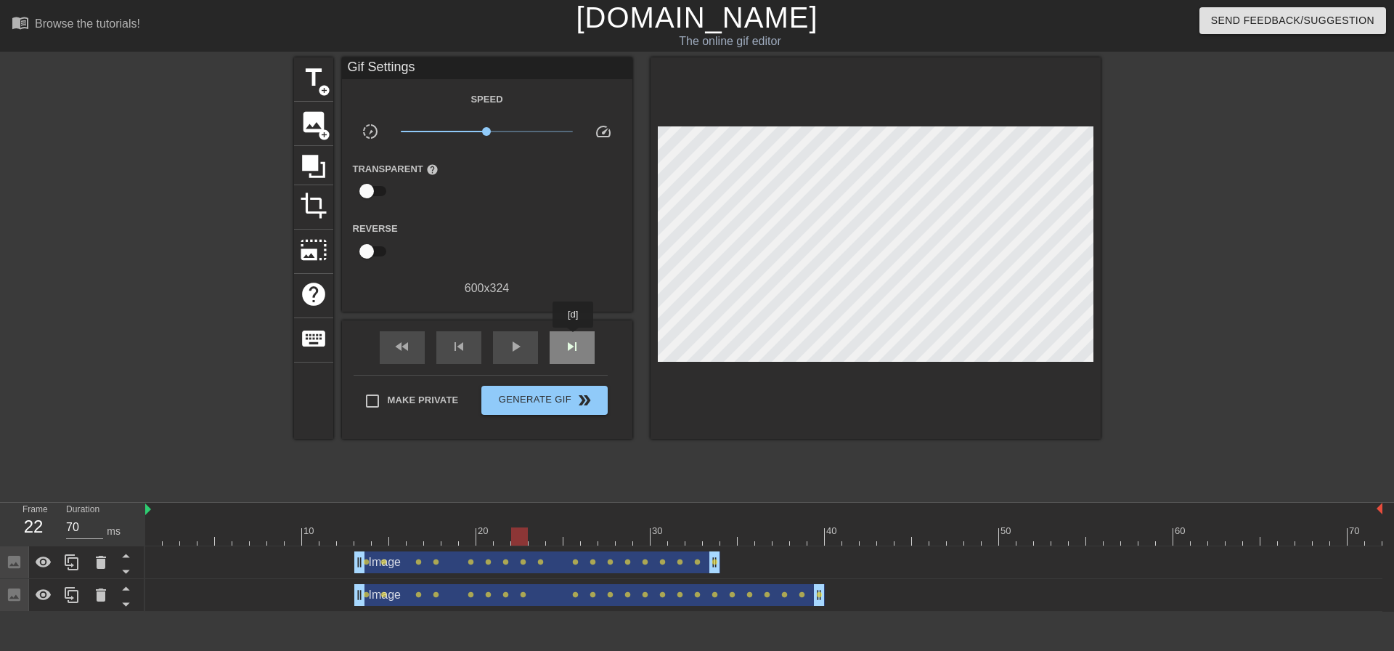
click at [574, 338] on span "skip_next" at bounding box center [571, 346] width 17 height 17
click at [413, 349] on div "fast_rewind" at bounding box center [402, 347] width 45 height 33
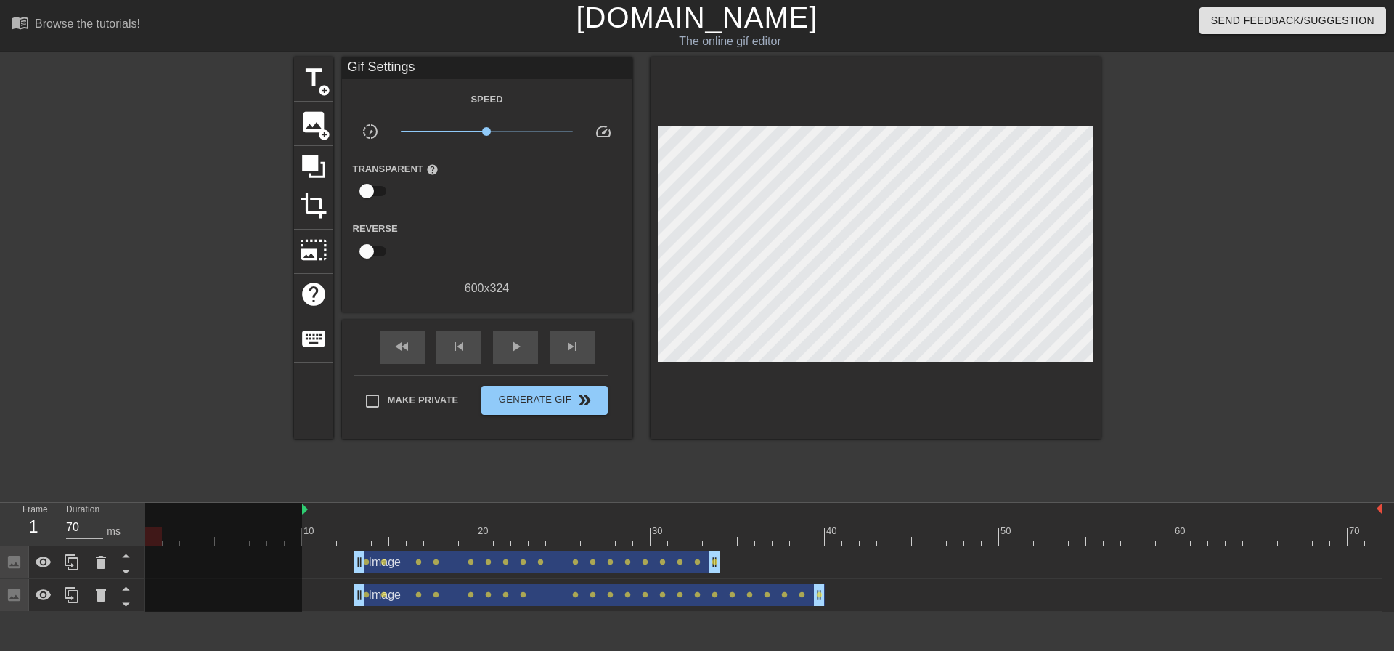
drag, startPoint x: 147, startPoint y: 513, endPoint x: 298, endPoint y: 515, distance: 150.3
click at [298, 515] on div "10 20 30 40 50 60 70" at bounding box center [763, 523] width 1237 height 43
click at [398, 351] on span "fast_rewind" at bounding box center [402, 346] width 17 height 17
click at [502, 350] on div "play_arrow" at bounding box center [515, 347] width 45 height 33
drag, startPoint x: 304, startPoint y: 506, endPoint x: 223, endPoint y: 500, distance: 80.8
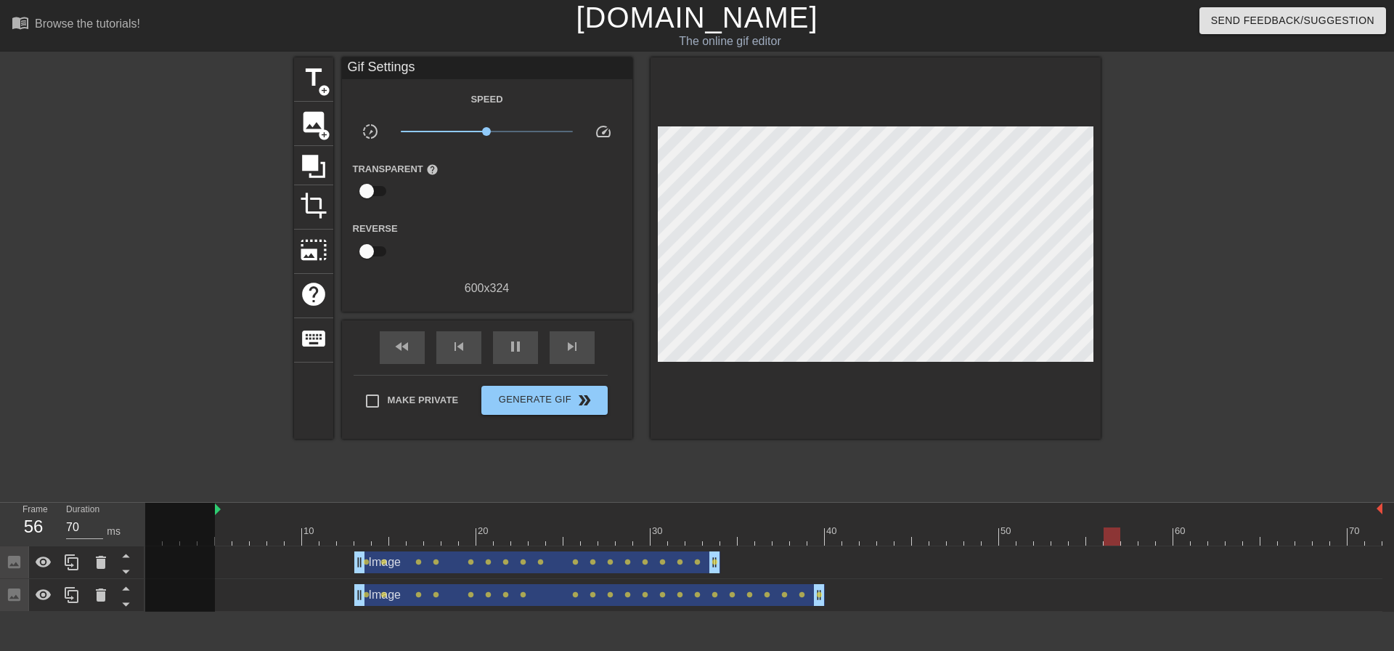
click at [223, 500] on div "menu_book Browse the tutorials! [DOMAIN_NAME] The online gif editor Send Feedba…" at bounding box center [697, 305] width 1394 height 611
click at [414, 343] on div "fast_rewind" at bounding box center [402, 347] width 45 height 33
drag, startPoint x: 216, startPoint y: 510, endPoint x: 190, endPoint y: 510, distance: 26.1
click at [510, 343] on span "pause" at bounding box center [515, 346] width 17 height 17
click at [400, 340] on span "fast_rewind" at bounding box center [402, 346] width 17 height 17
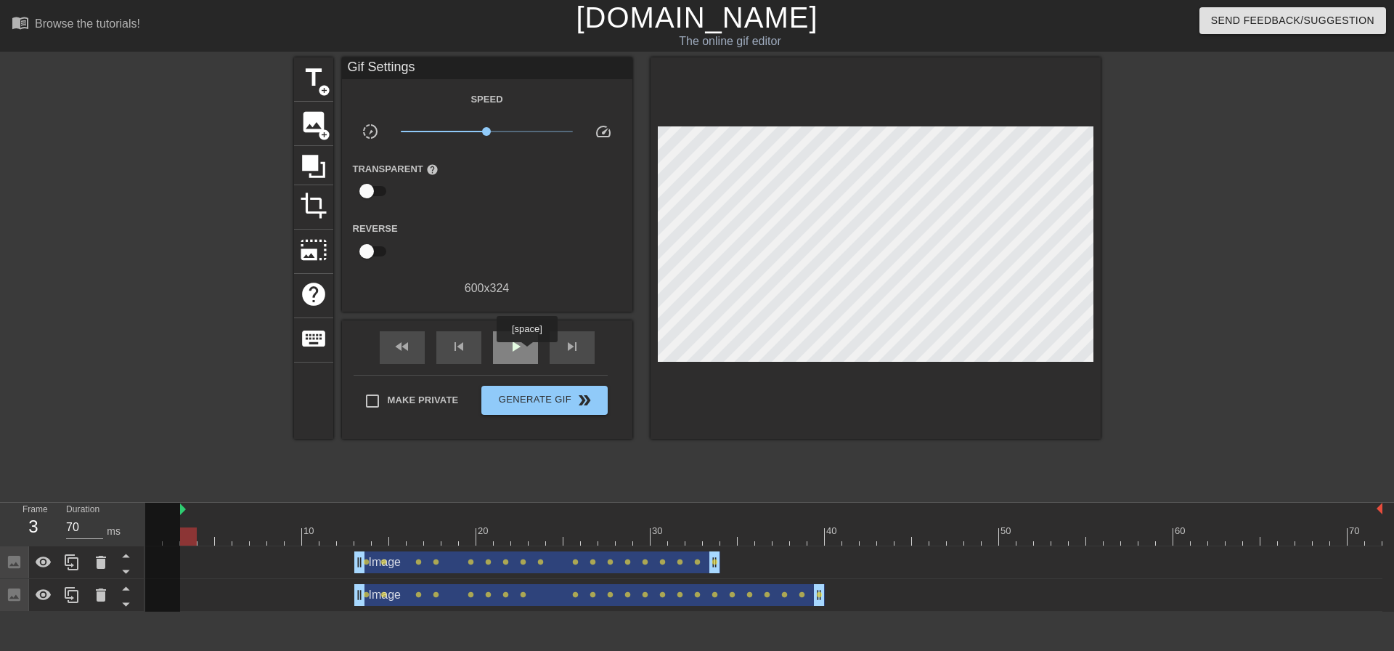
click at [524, 351] on div "play_arrow" at bounding box center [515, 347] width 45 height 33
click at [513, 351] on span "pause" at bounding box center [515, 346] width 17 height 17
click at [513, 351] on span "play_arrow" at bounding box center [515, 346] width 17 height 17
click at [513, 351] on span "pause" at bounding box center [515, 346] width 17 height 17
click at [507, 523] on div at bounding box center [502, 526] width 17 height 18
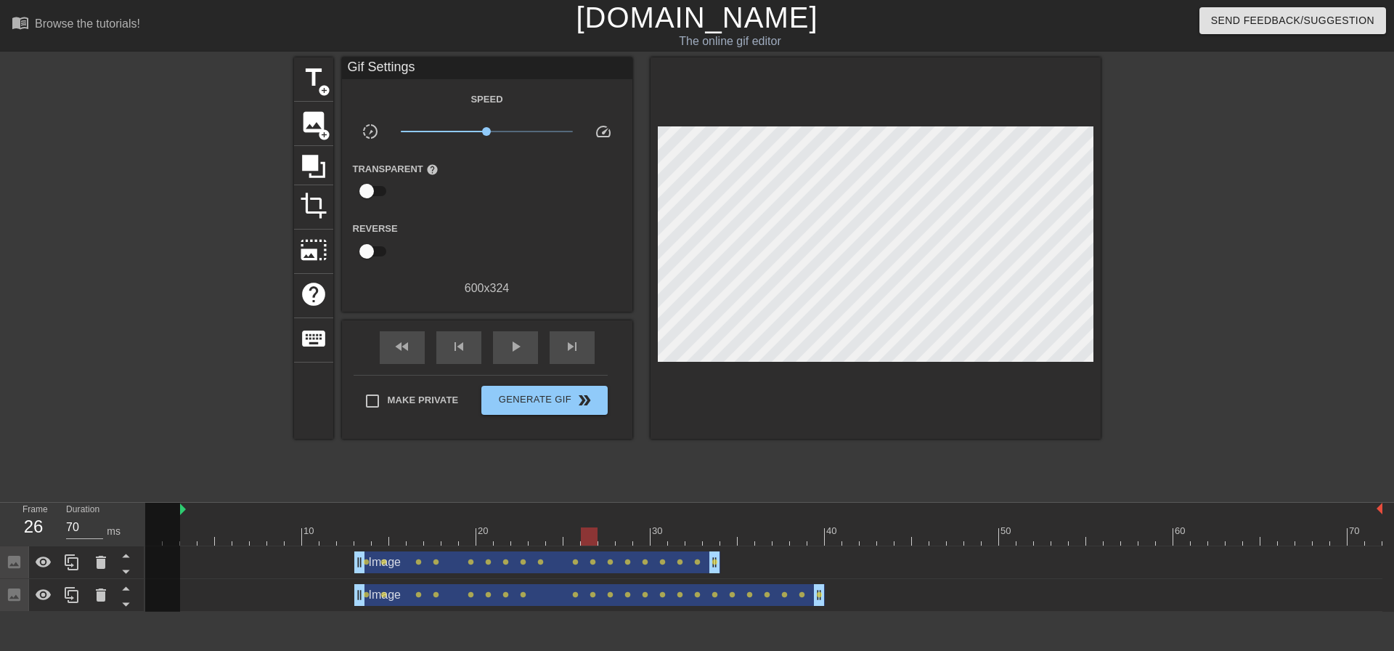
click at [443, 533] on div at bounding box center [763, 536] width 1237 height 18
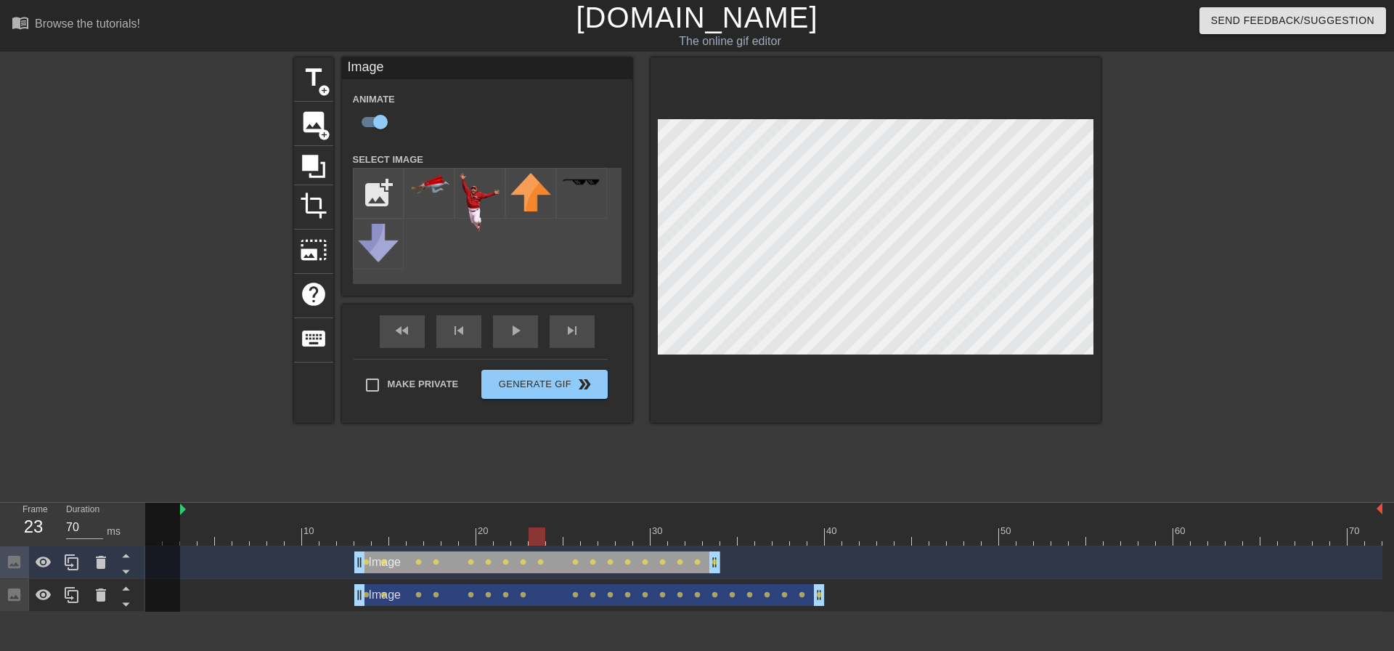
click at [342, 529] on div at bounding box center [763, 536] width 1237 height 18
click at [515, 326] on div "fast_rewind skip_previous play_arrow skip_next" at bounding box center [487, 331] width 237 height 54
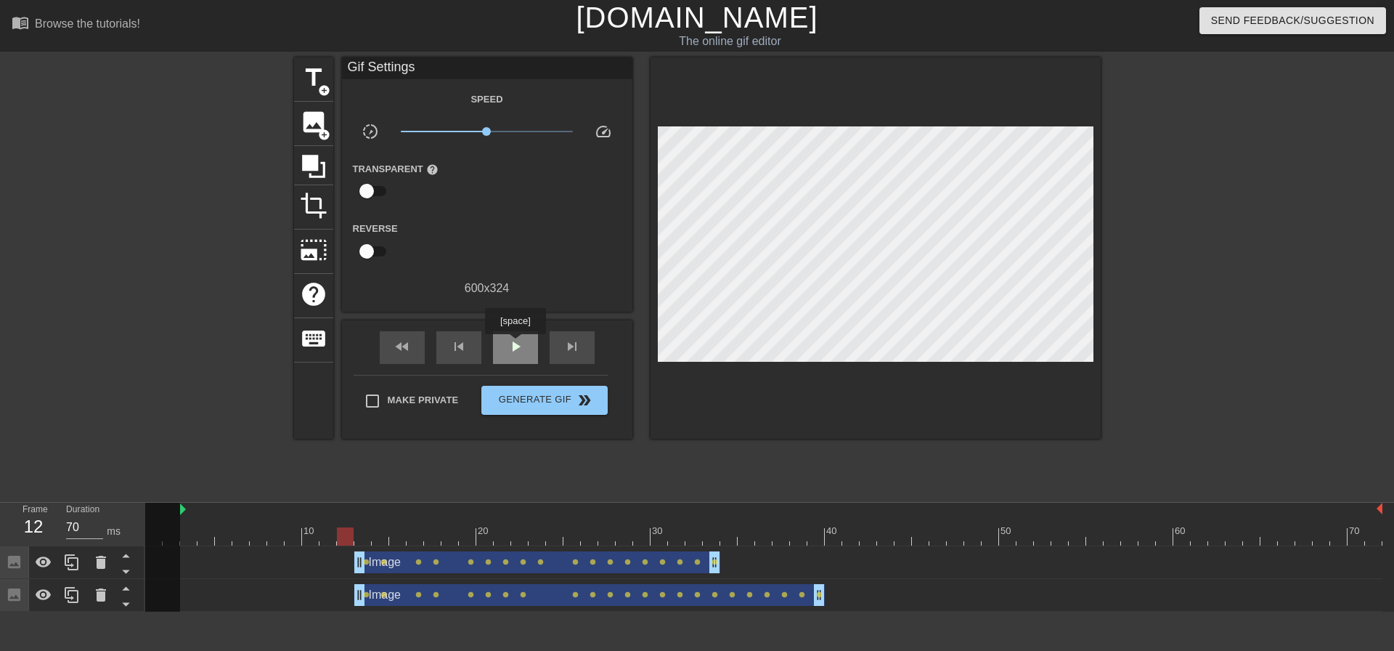
click at [515, 344] on span "play_arrow" at bounding box center [515, 346] width 17 height 17
click at [532, 399] on span "Generate Gif double_arrow" at bounding box center [544, 399] width 114 height 17
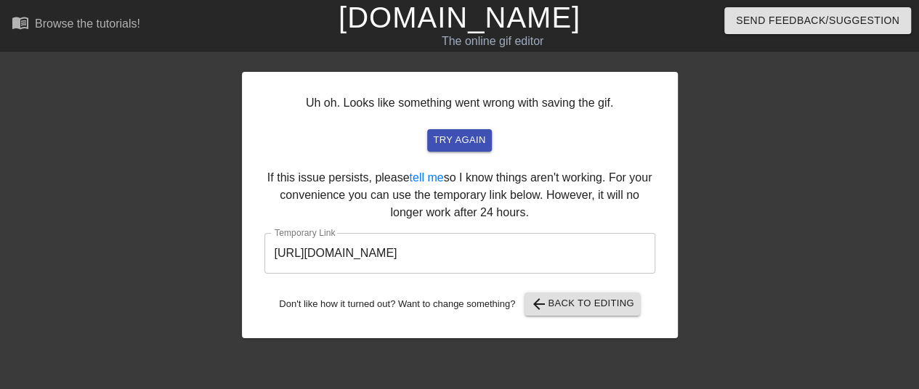
click at [428, 255] on input "[URL][DOMAIN_NAME]" at bounding box center [459, 253] width 391 height 41
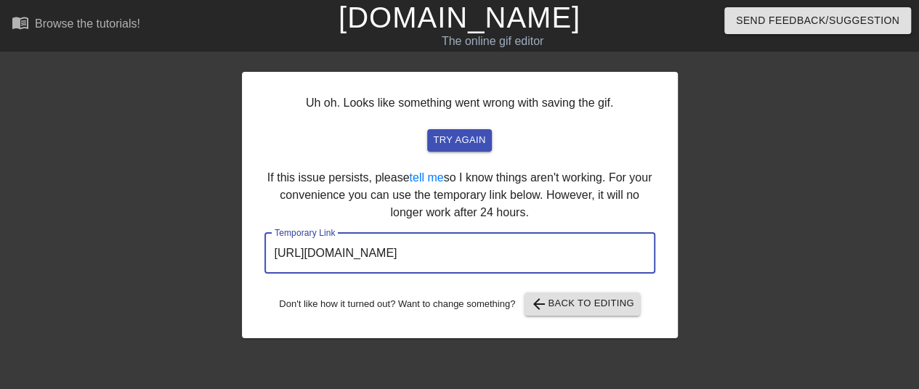
click at [428, 255] on input "[URL][DOMAIN_NAME]" at bounding box center [459, 253] width 391 height 41
